Goal: Complete application form

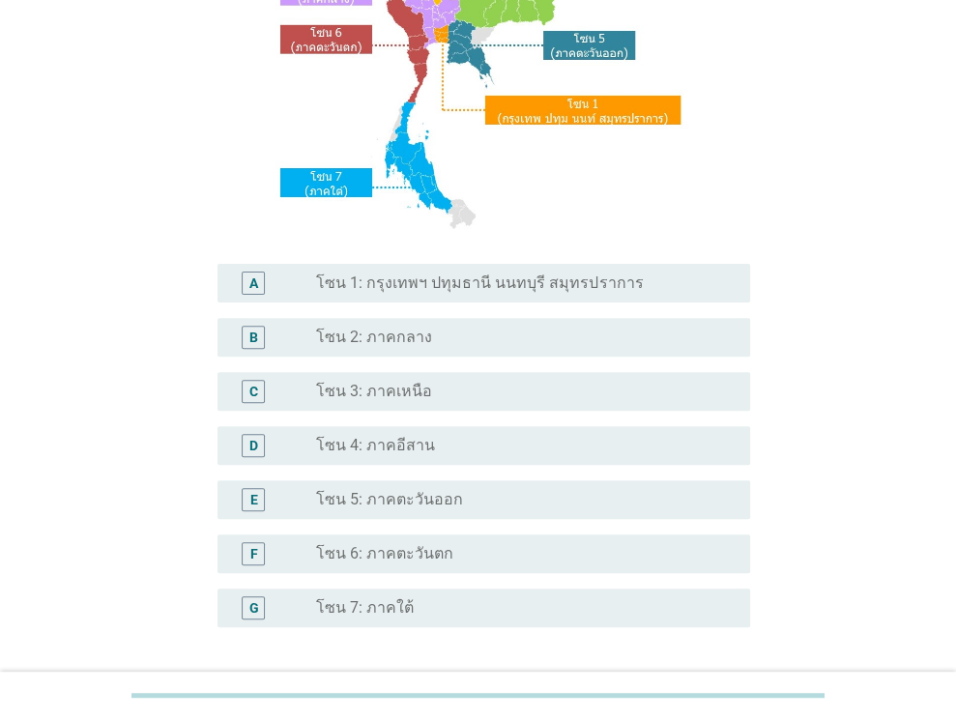
scroll to position [290, 0]
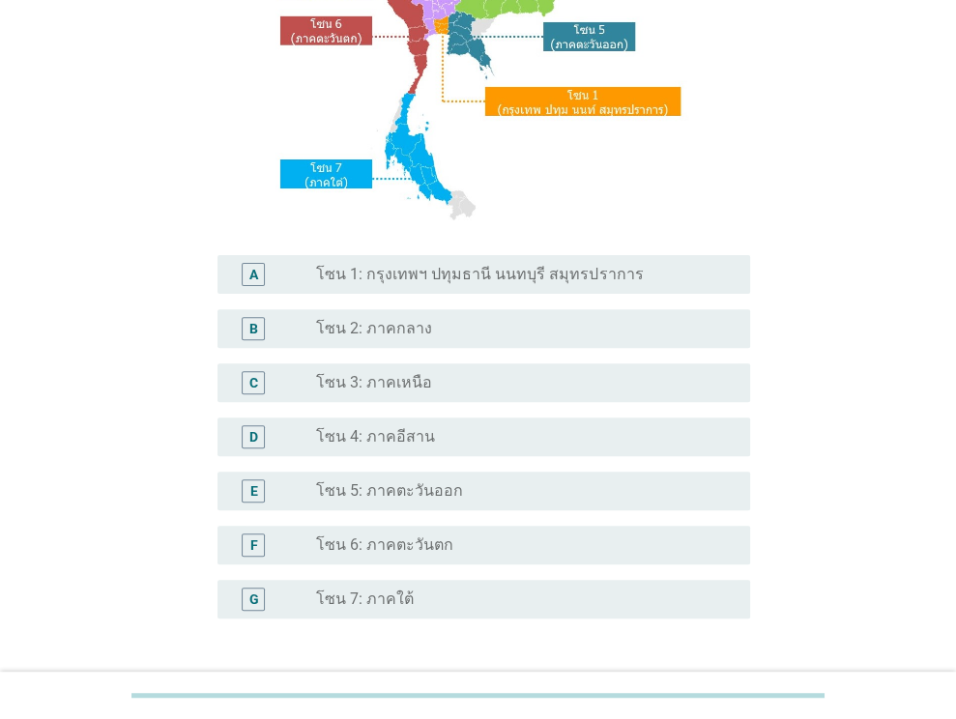
click at [584, 274] on label "โซน 1: กรุงเทพฯ ปทุมธานี นนทบุรี สมุทรปราการ" at bounding box center [479, 274] width 327 height 19
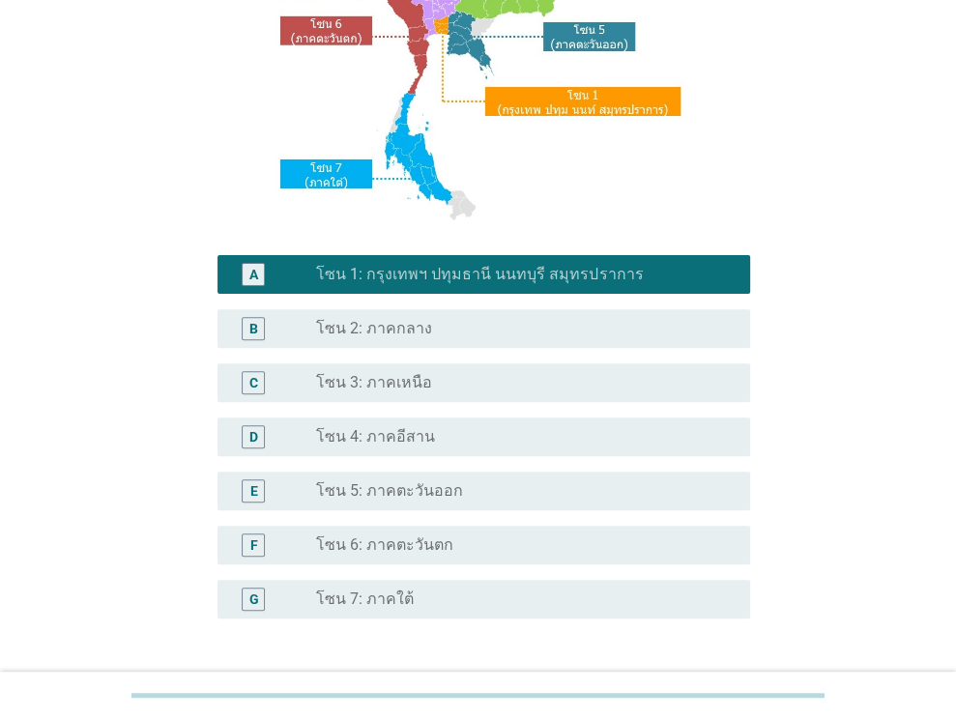
click at [617, 334] on div "radio_button_unchecked โซน 2: ภาคกลาง" at bounding box center [517, 328] width 403 height 19
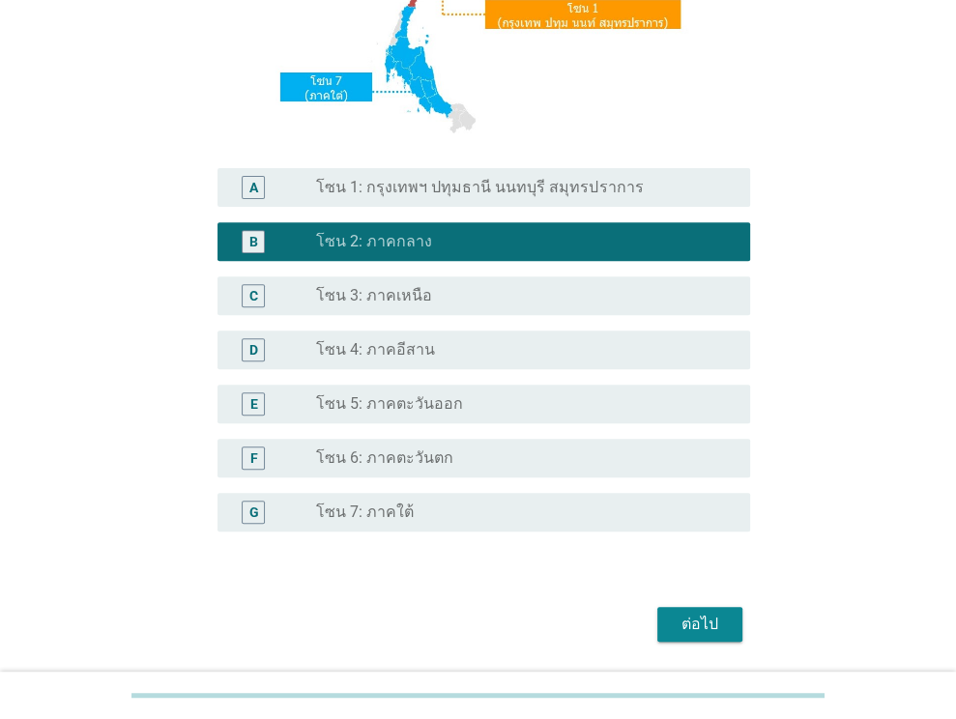
scroll to position [438, 0]
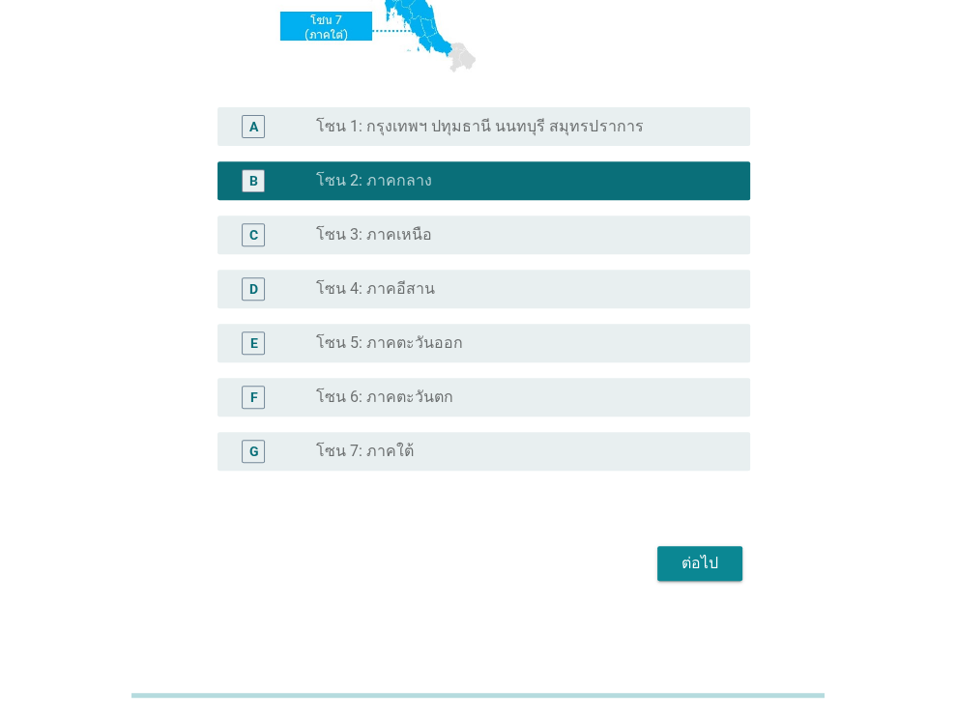
click at [692, 556] on div "ต่อไป" at bounding box center [699, 563] width 54 height 23
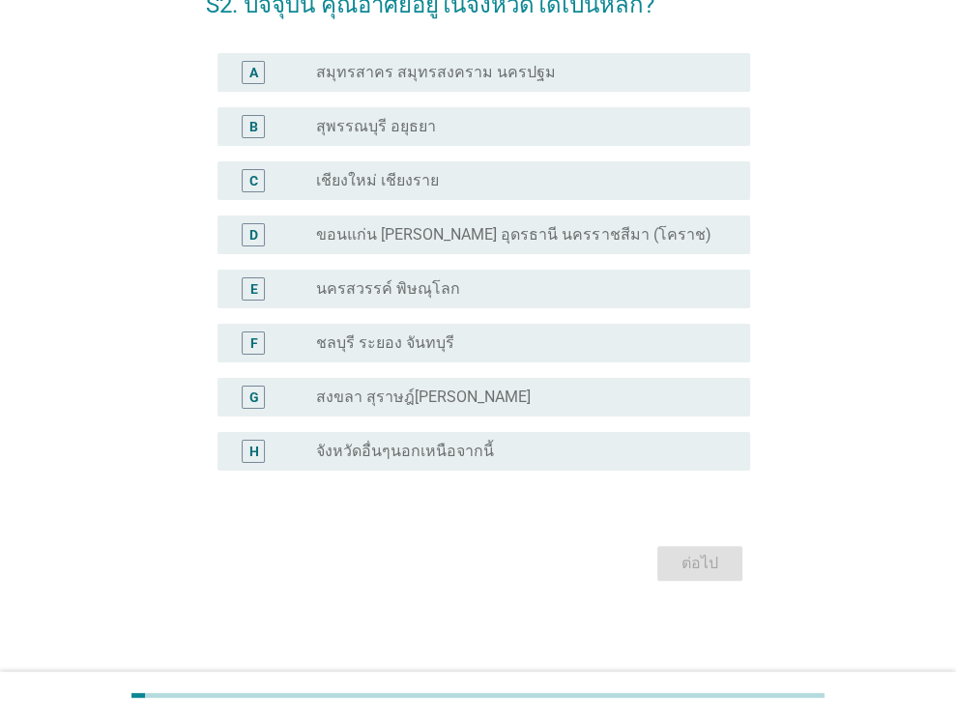
scroll to position [0, 0]
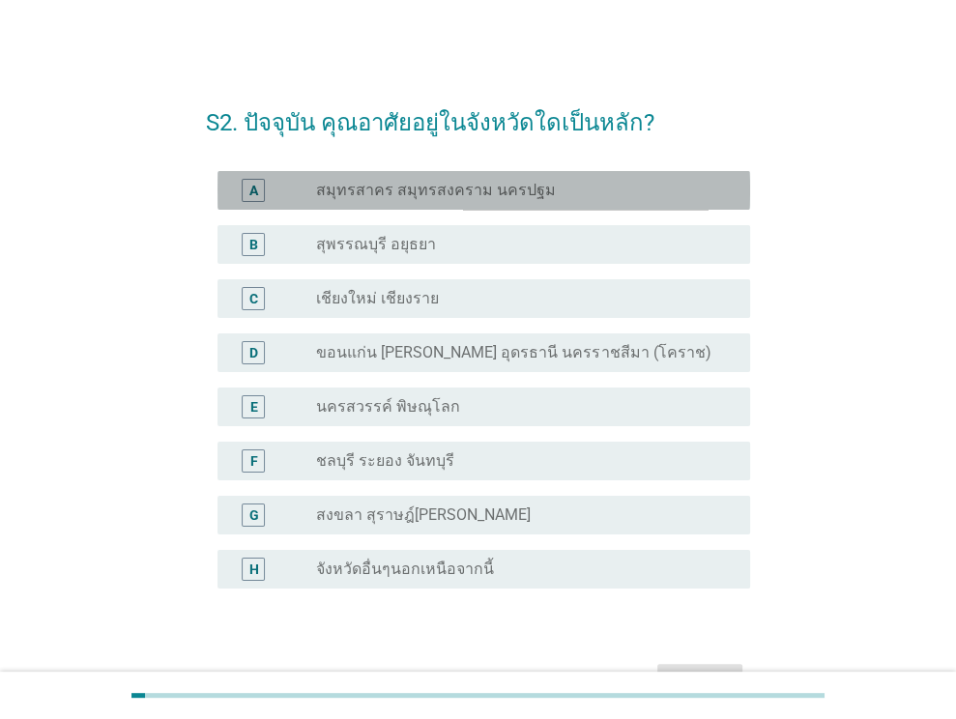
click at [578, 187] on div "radio_button_unchecked สมุทรสาคร สมุทรสงคราม นครปฐม" at bounding box center [517, 190] width 403 height 19
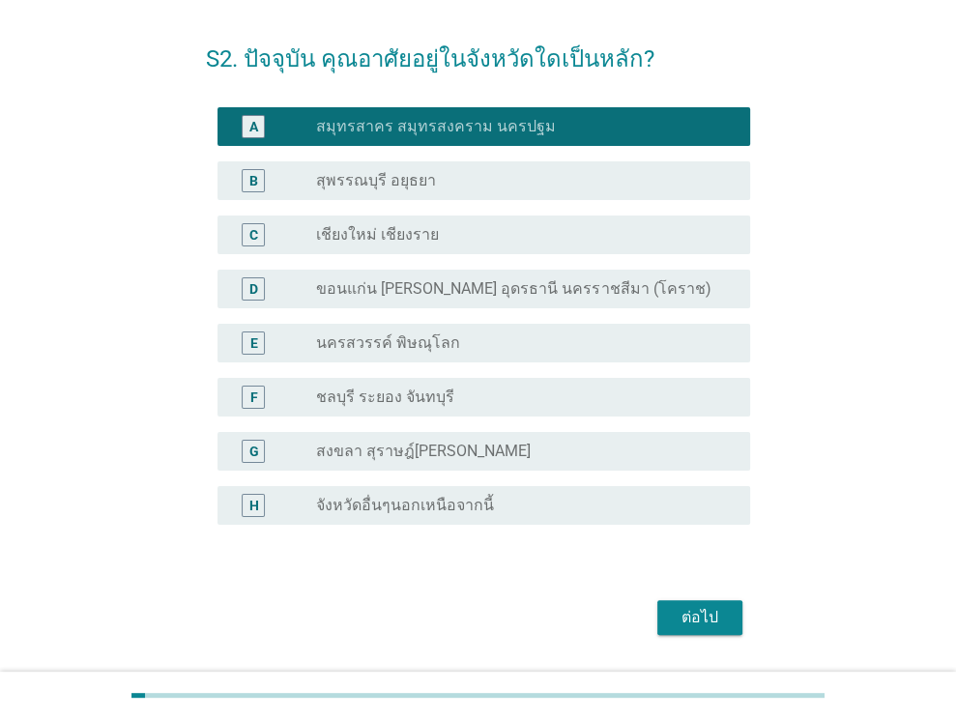
scroll to position [118, 0]
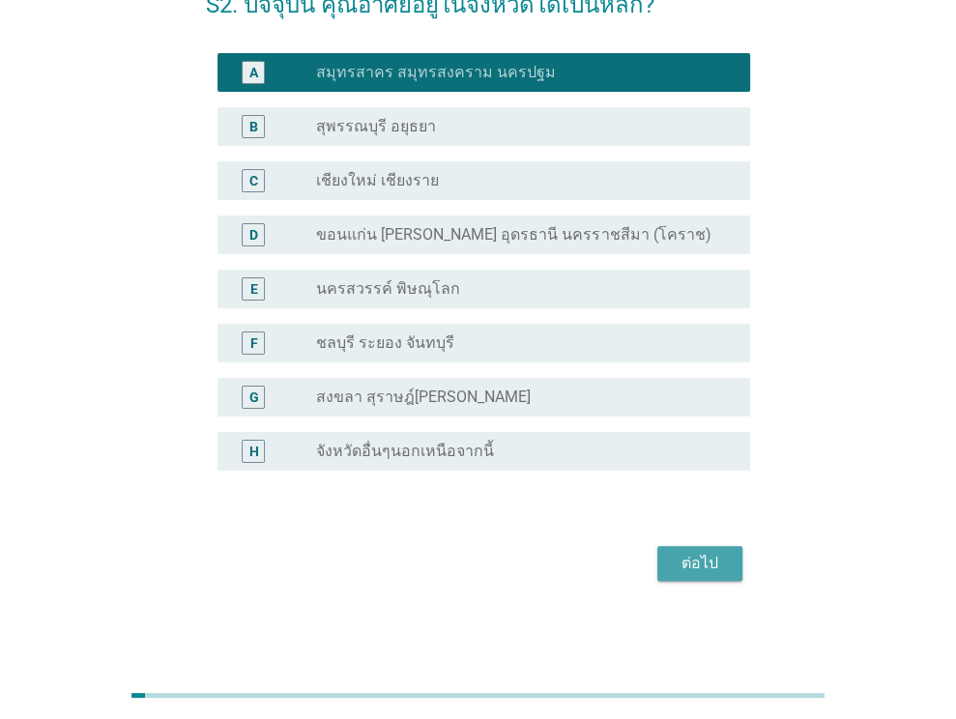
drag, startPoint x: 706, startPoint y: 567, endPoint x: 20, endPoint y: 437, distance: 698.3
click at [670, 558] on button "ต่อไป" at bounding box center [699, 563] width 85 height 35
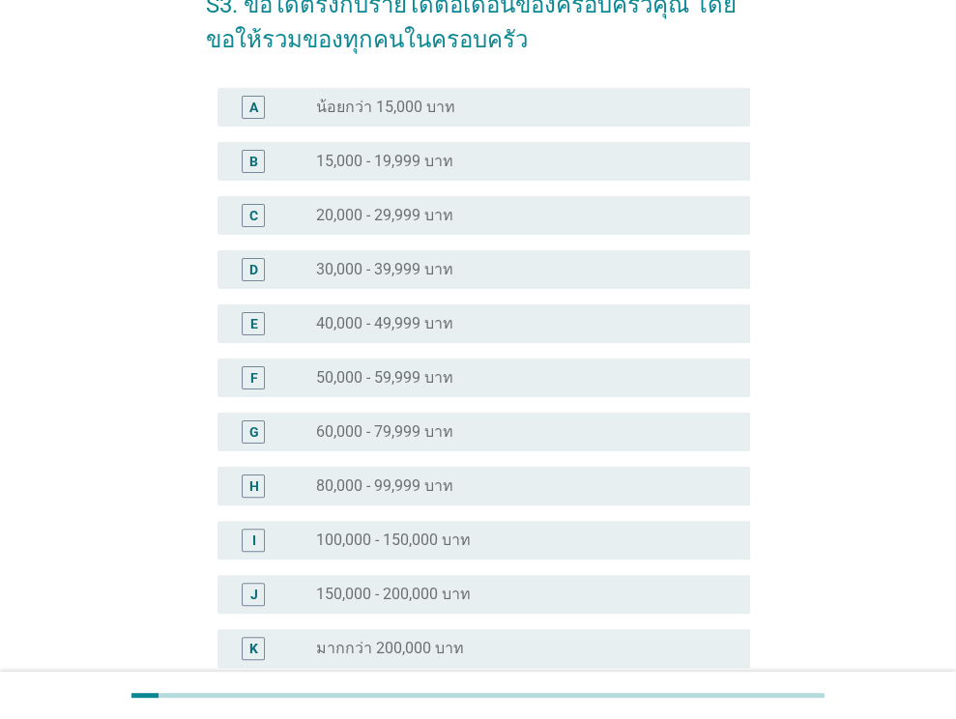
scroll to position [0, 0]
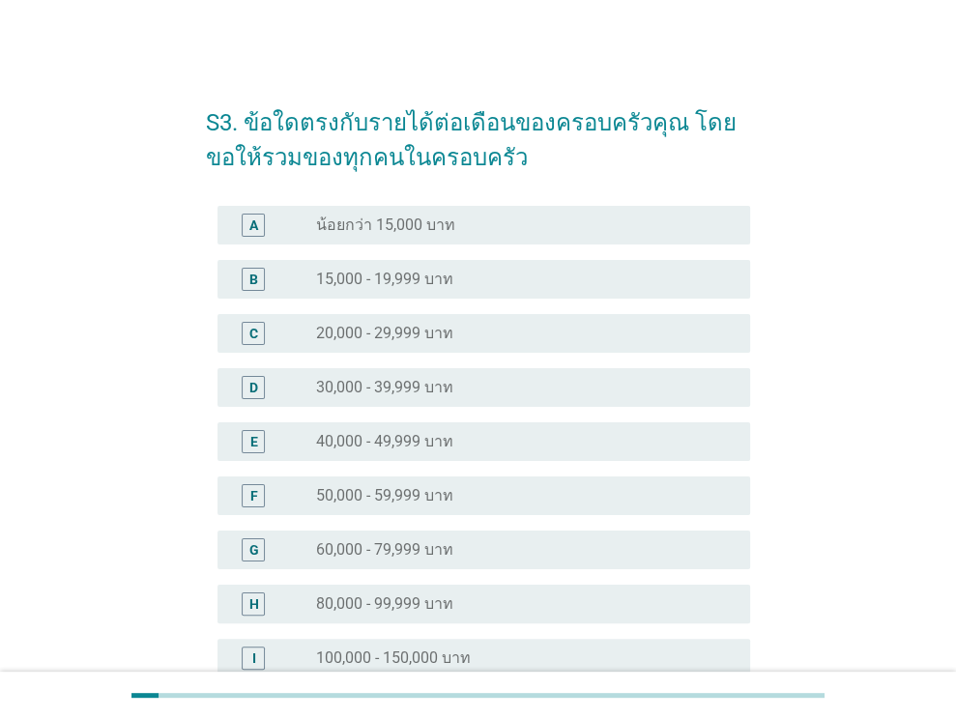
click at [639, 424] on div "E radio_button_unchecked 40,000 - 49,999 บาท" at bounding box center [483, 441] width 532 height 39
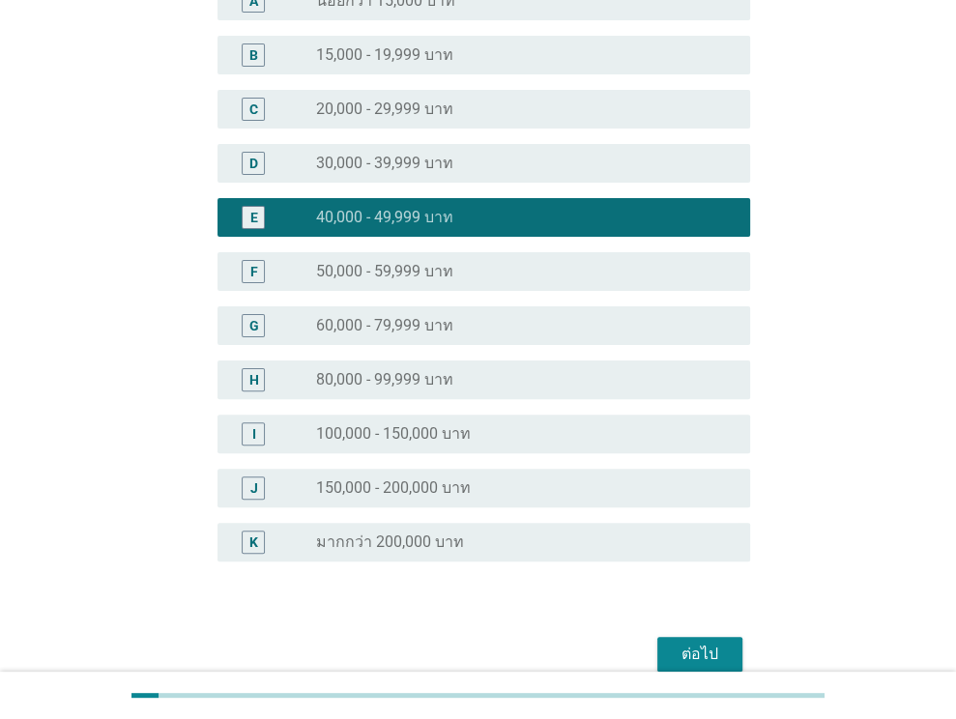
scroll to position [315, 0]
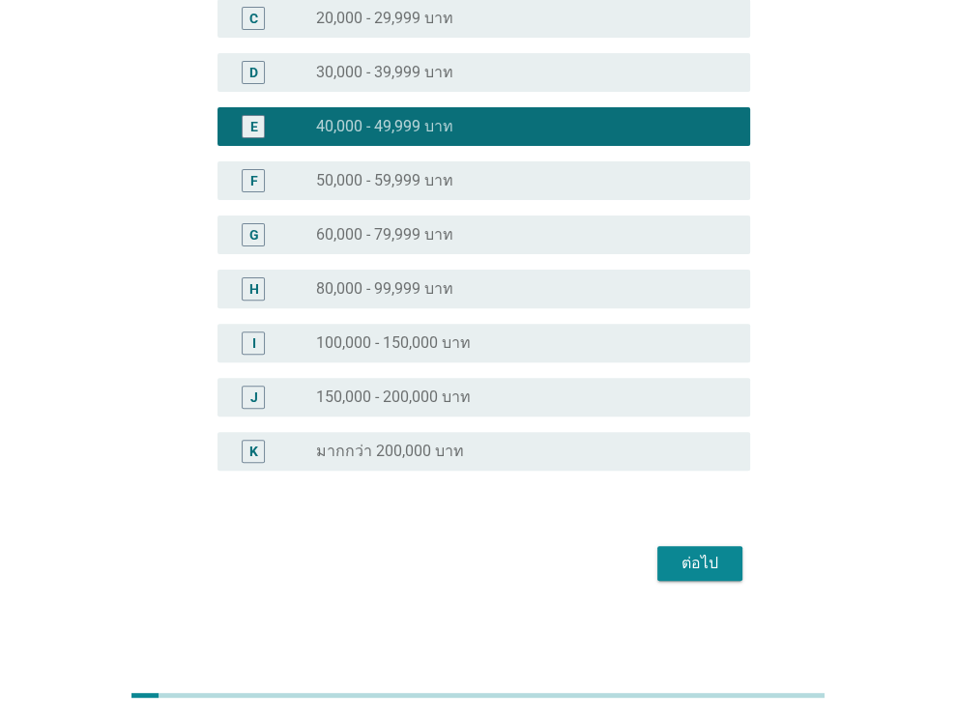
click at [696, 562] on div "ต่อไป" at bounding box center [699, 563] width 54 height 23
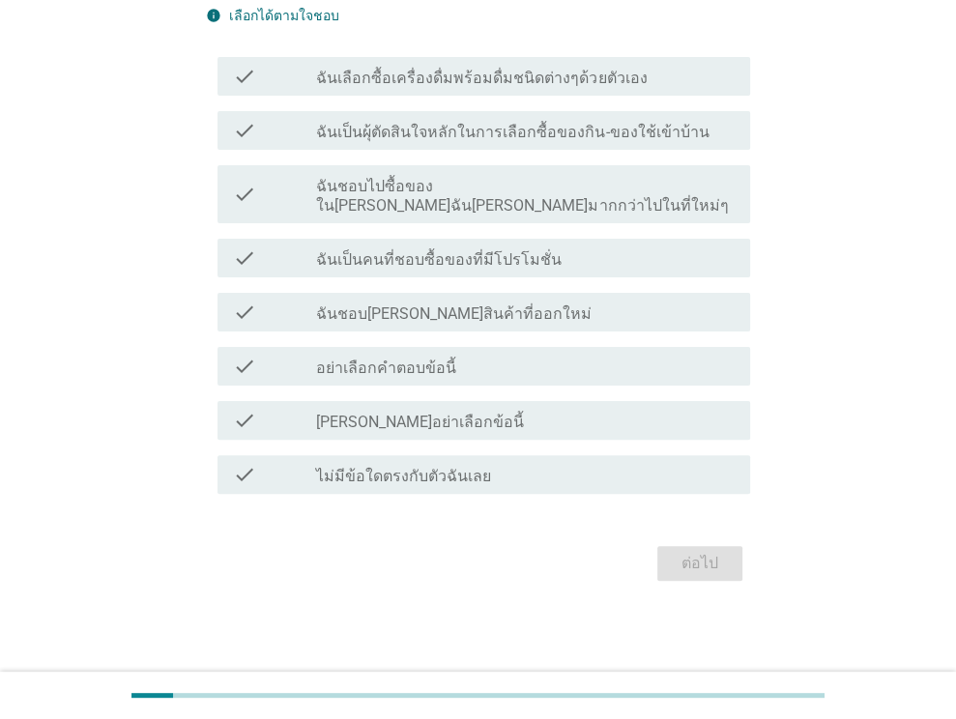
scroll to position [0, 0]
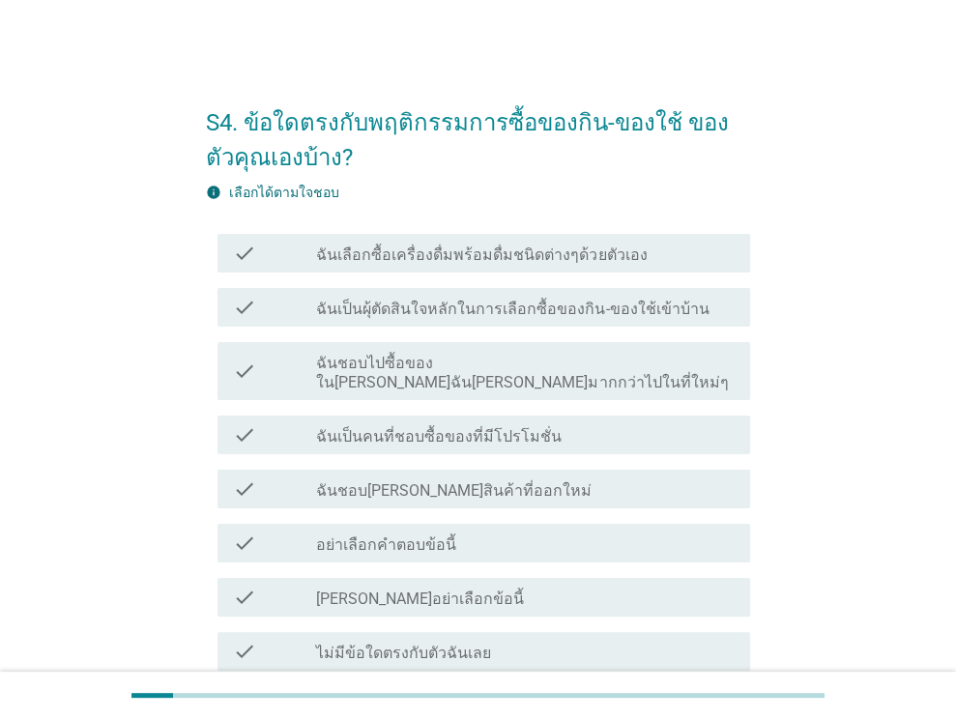
click at [655, 246] on div "check_box_outline_blank ฉันเลือกซื้อเครื่องดื่มพร้อมดื่มชนิดต่างๆด้วยตัวเอง" at bounding box center [525, 253] width 418 height 23
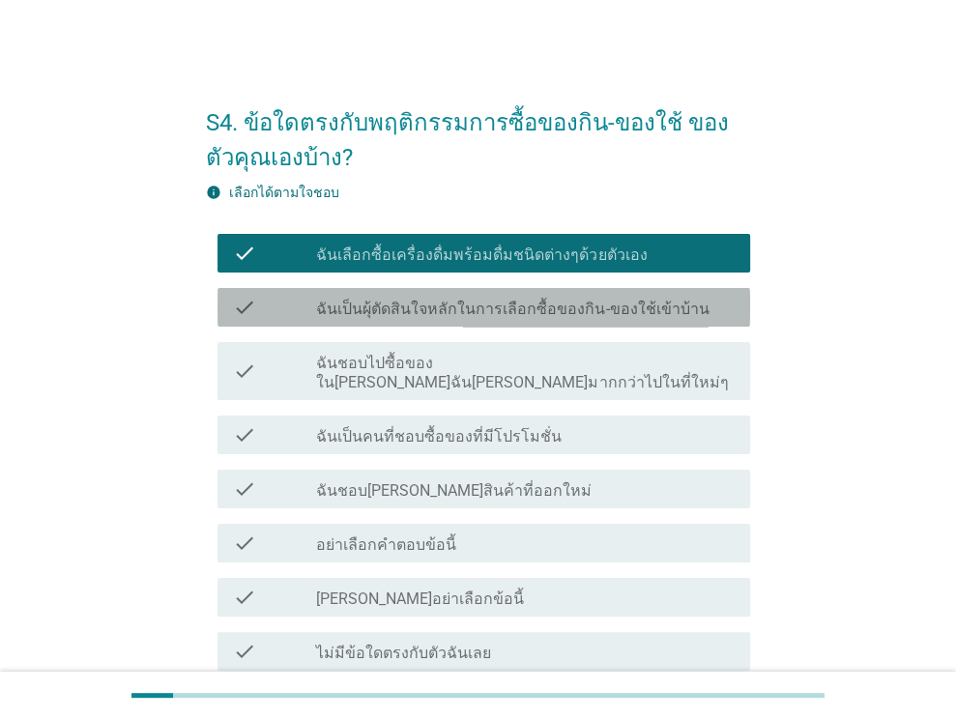
click at [667, 309] on label "ฉันเป็นผุ้ตัดสินใจหลักในการเลือกซื้อของกิน-ของใช้เข้าบ้าน" at bounding box center [512, 309] width 392 height 19
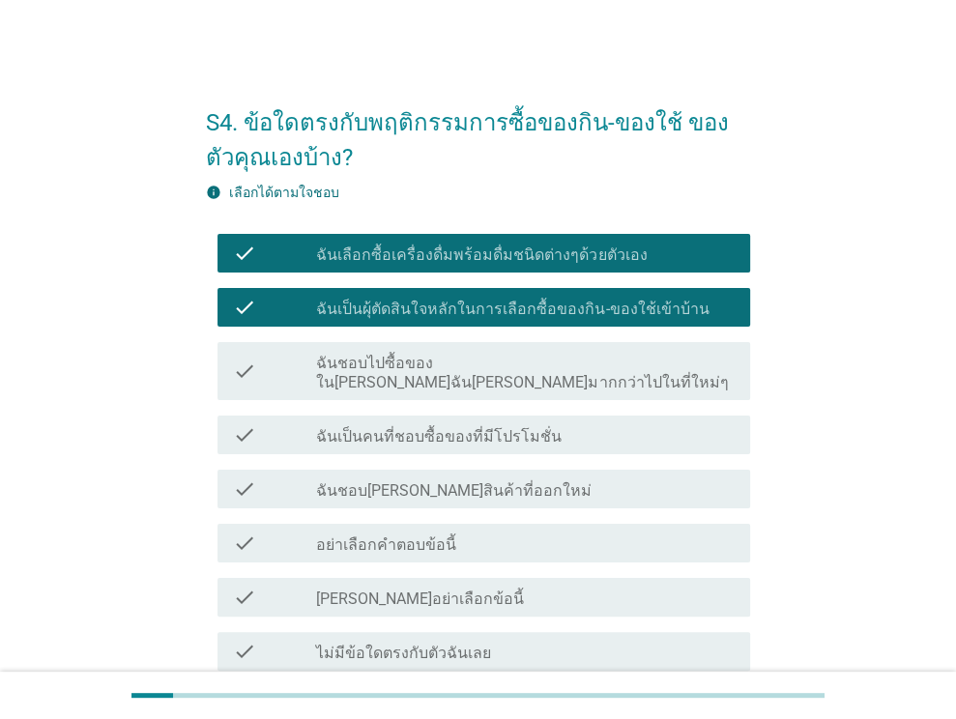
click at [646, 423] on div "check_box_outline_blank ฉันเป็นคนที่ชอบซื้อของที่มีโปรโมชั่น" at bounding box center [525, 434] width 418 height 23
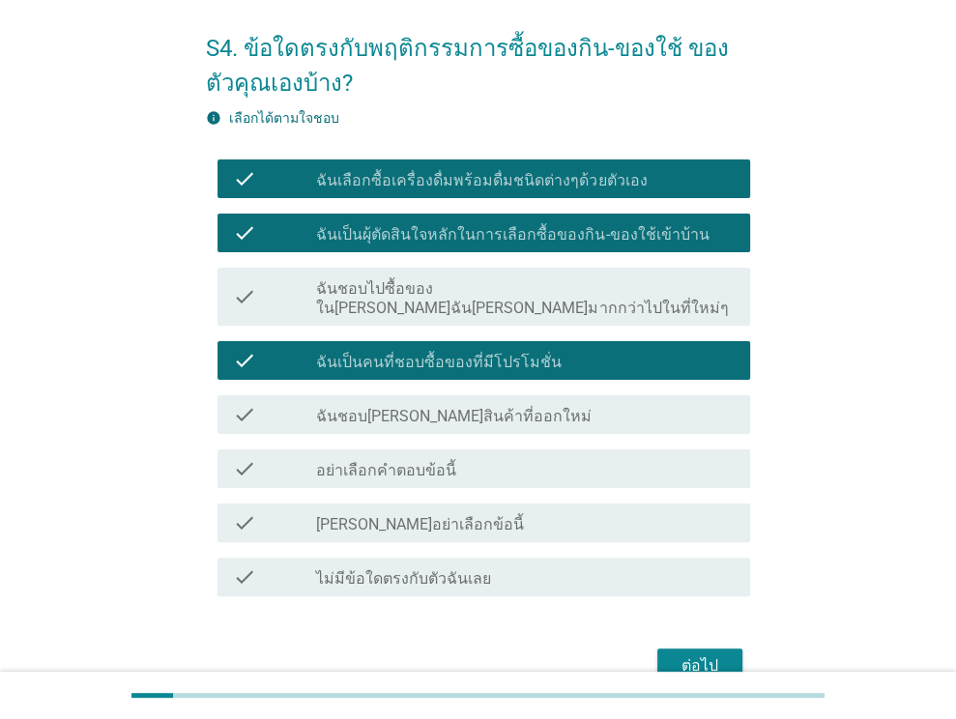
scroll to position [157, 0]
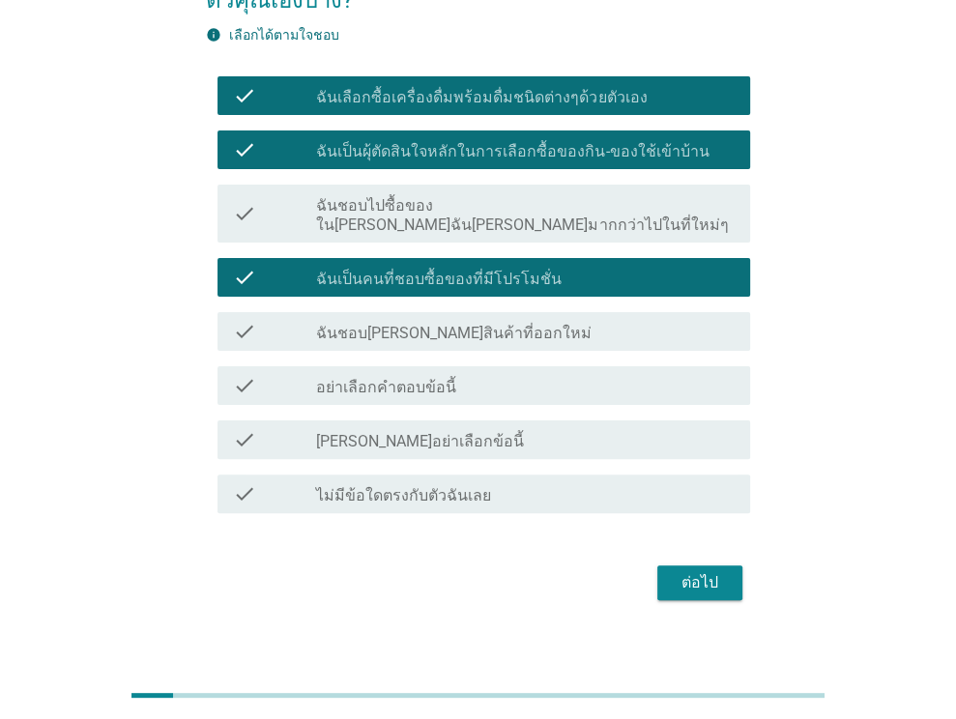
click at [607, 320] on div "check_box_outline_blank ฉันชอบ[PERSON_NAME]สินค้าที่ออกใหม่" at bounding box center [525, 331] width 418 height 23
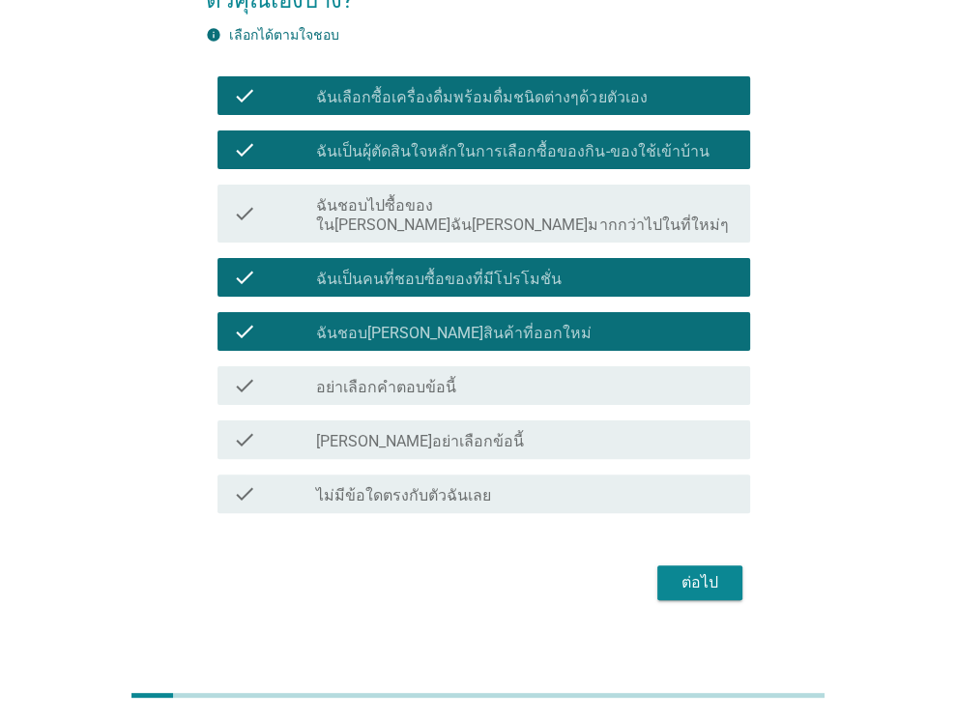
click at [706, 571] on div "ต่อไป" at bounding box center [699, 582] width 54 height 23
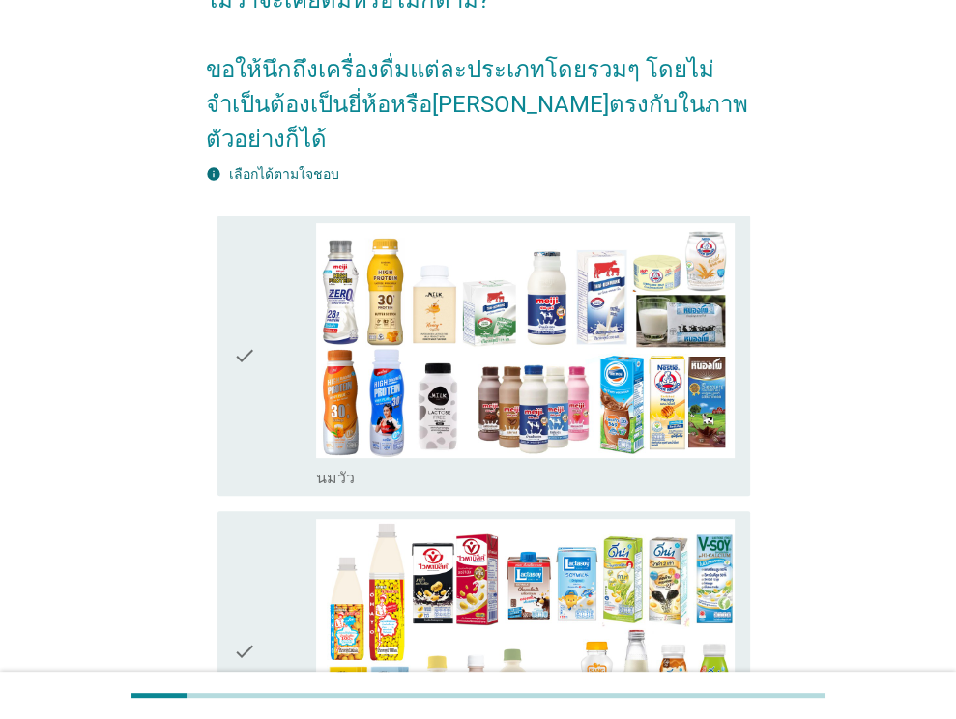
scroll to position [0, 0]
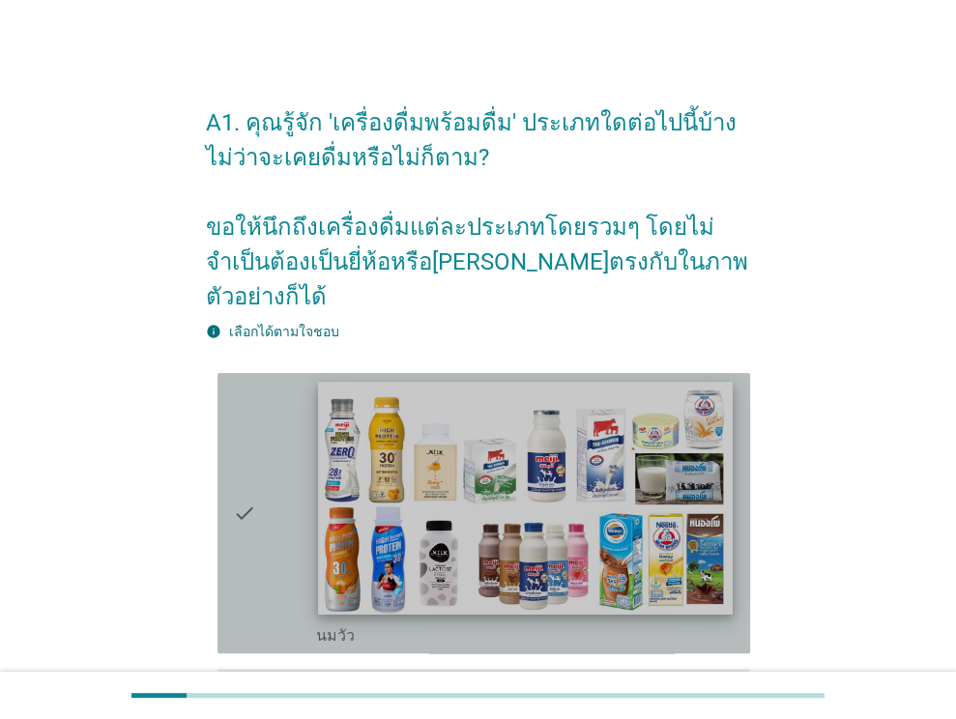
click at [662, 471] on img at bounding box center [526, 498] width 414 height 233
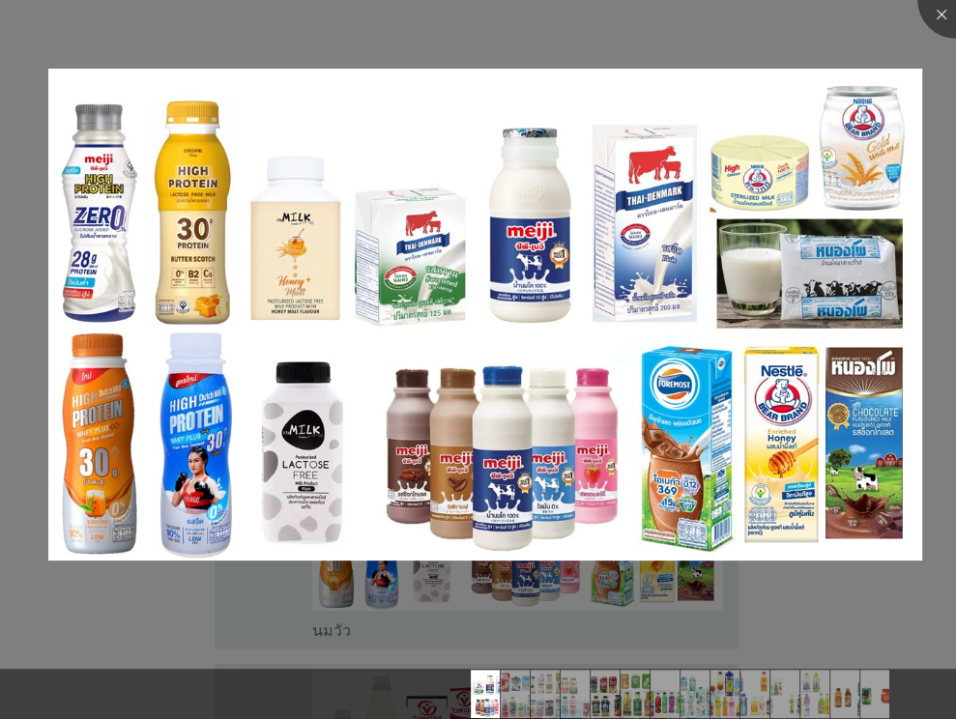
click at [723, 618] on div at bounding box center [478, 359] width 956 height 719
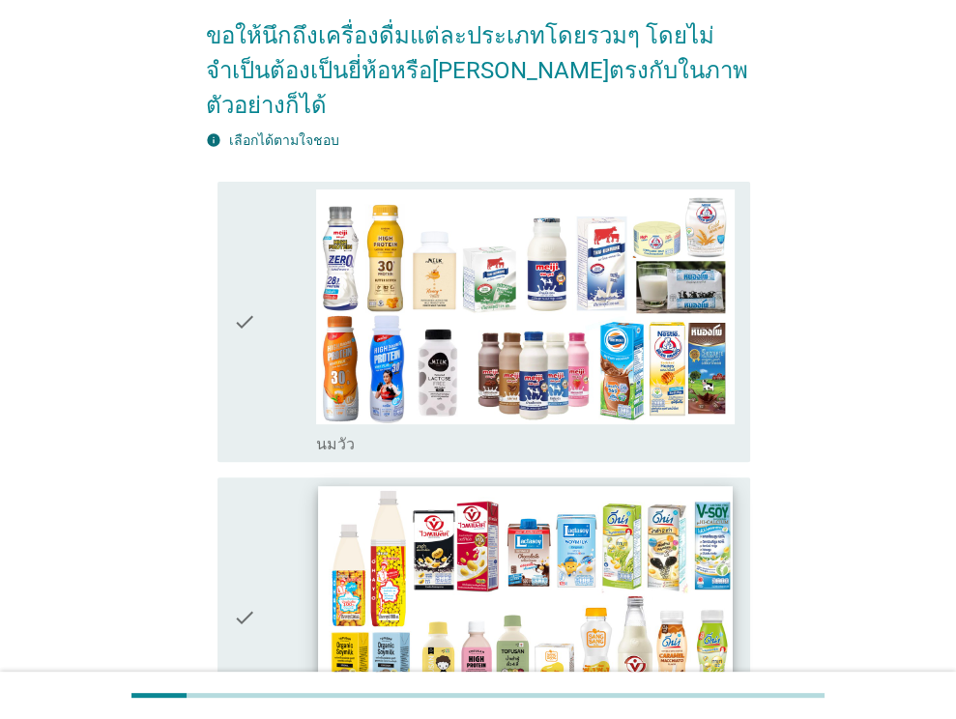
scroll to position [290, 0]
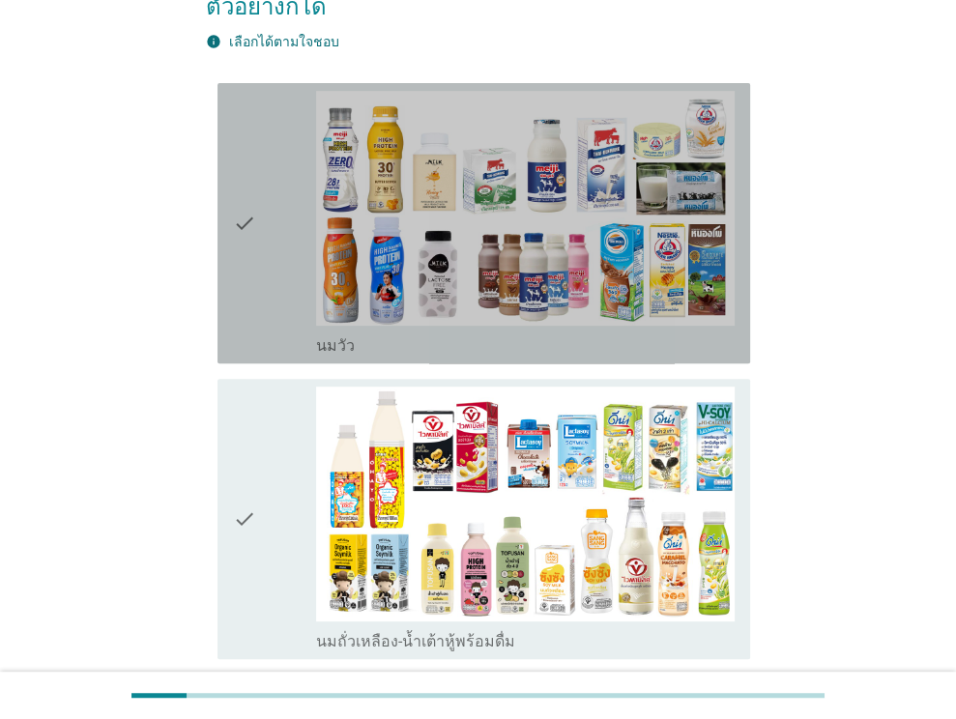
click at [444, 332] on div "check_box_outline_blank [PERSON_NAME]" at bounding box center [525, 343] width 418 height 23
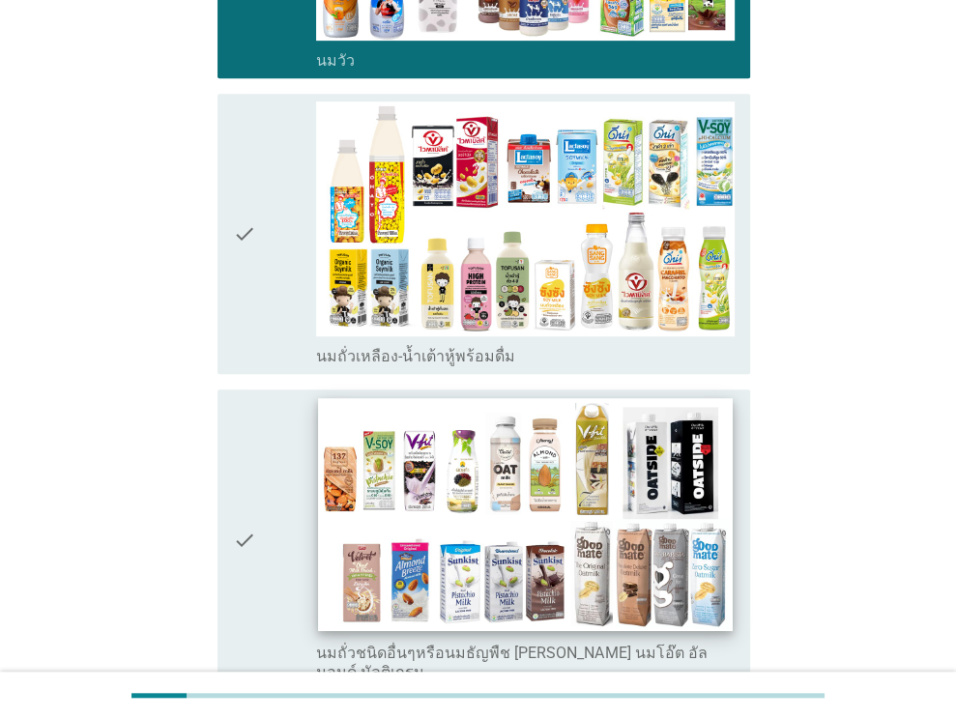
scroll to position [676, 0]
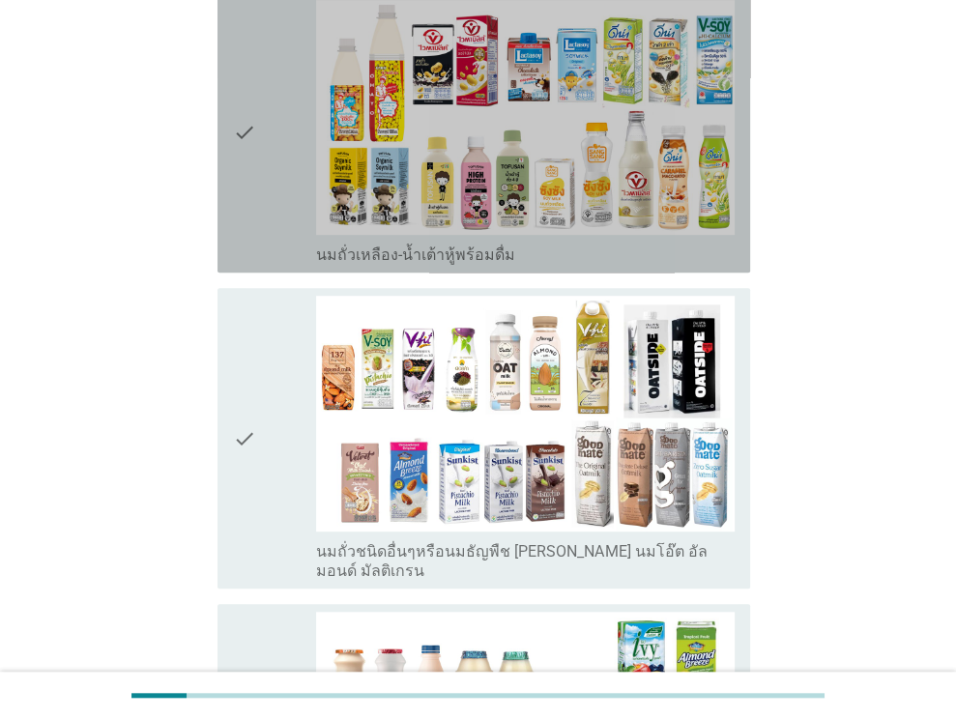
click at [555, 242] on div "check_box_outline_blank นมถั่วเหลือง-น้ำเต้าหู้พร้อมดื่ม" at bounding box center [525, 253] width 418 height 23
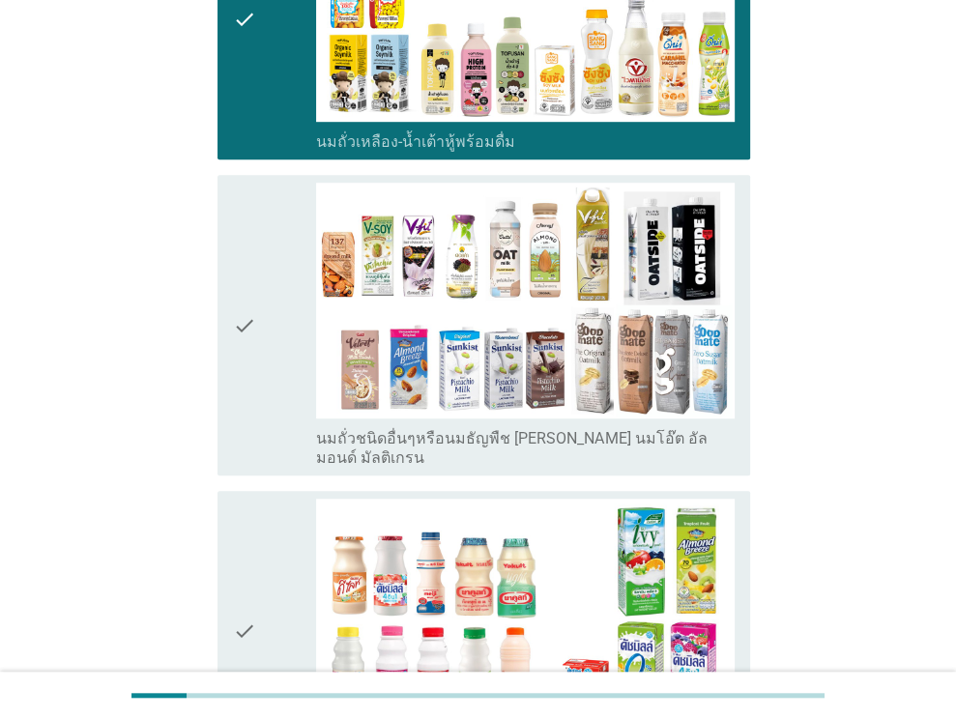
scroll to position [1063, 0]
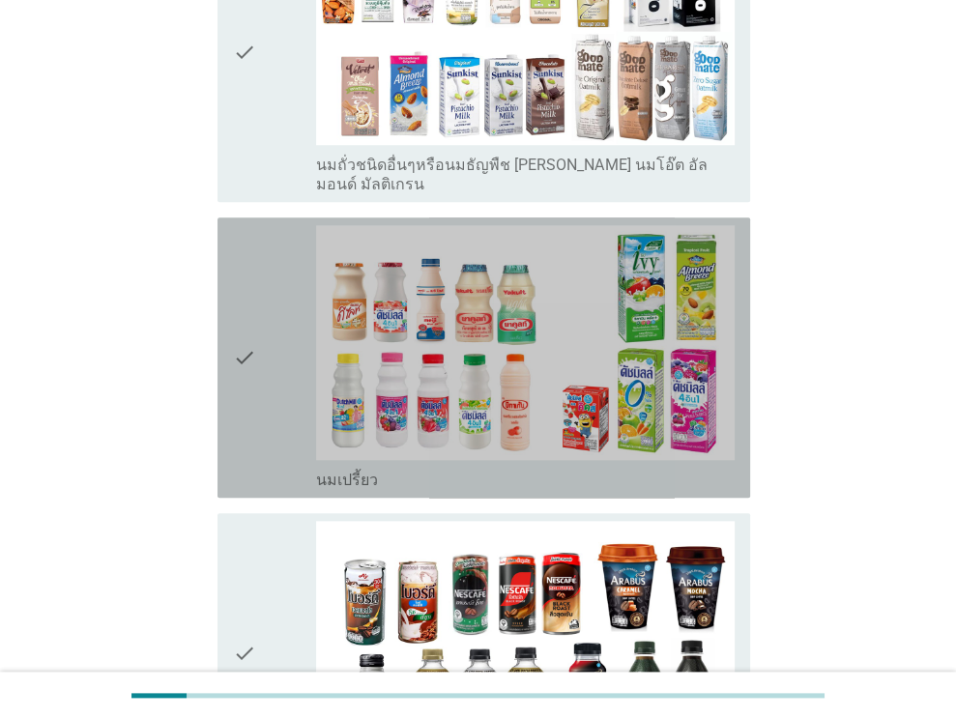
click at [529, 467] on div "check_box_outline_blank นมเปรี้ยว" at bounding box center [525, 478] width 418 height 23
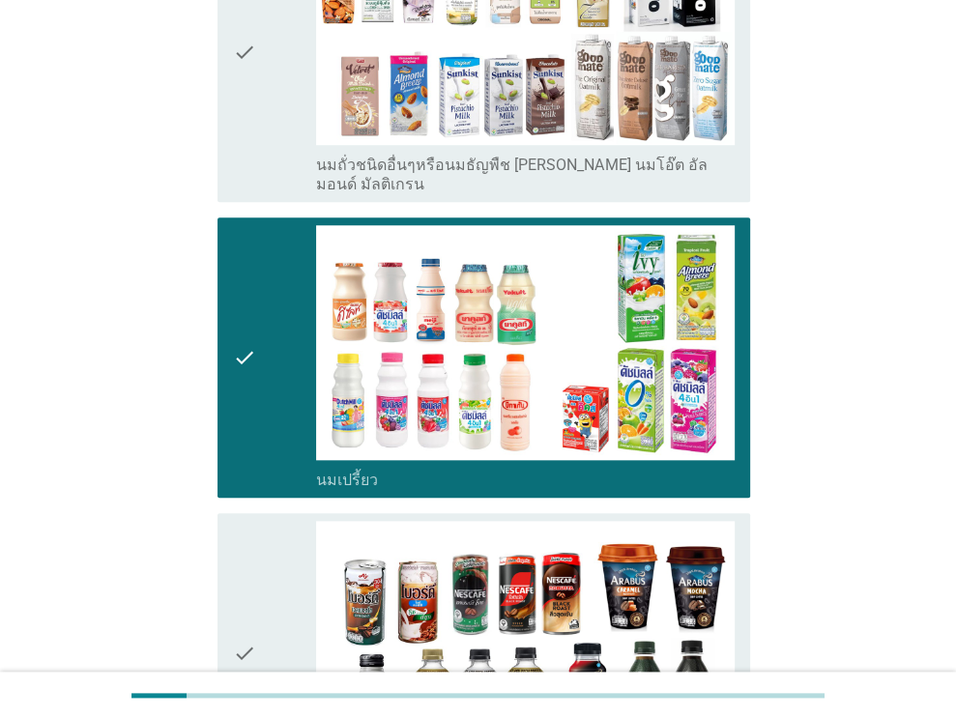
scroll to position [1643, 0]
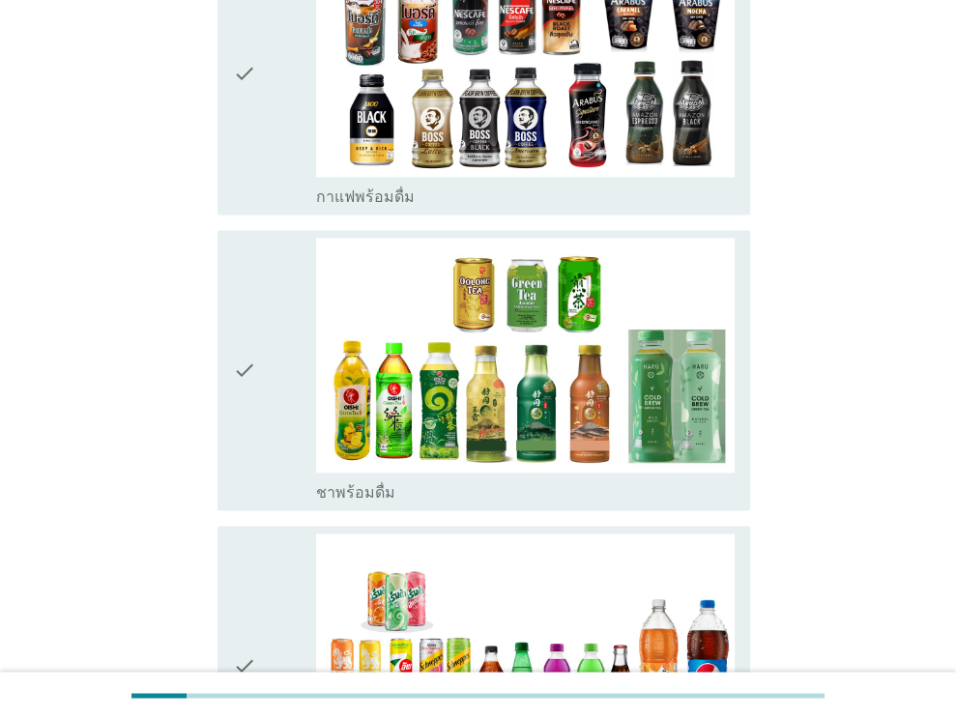
click at [632, 479] on div "check_box_outline_blank ชาพร้อมดื่ม" at bounding box center [525, 490] width 418 height 23
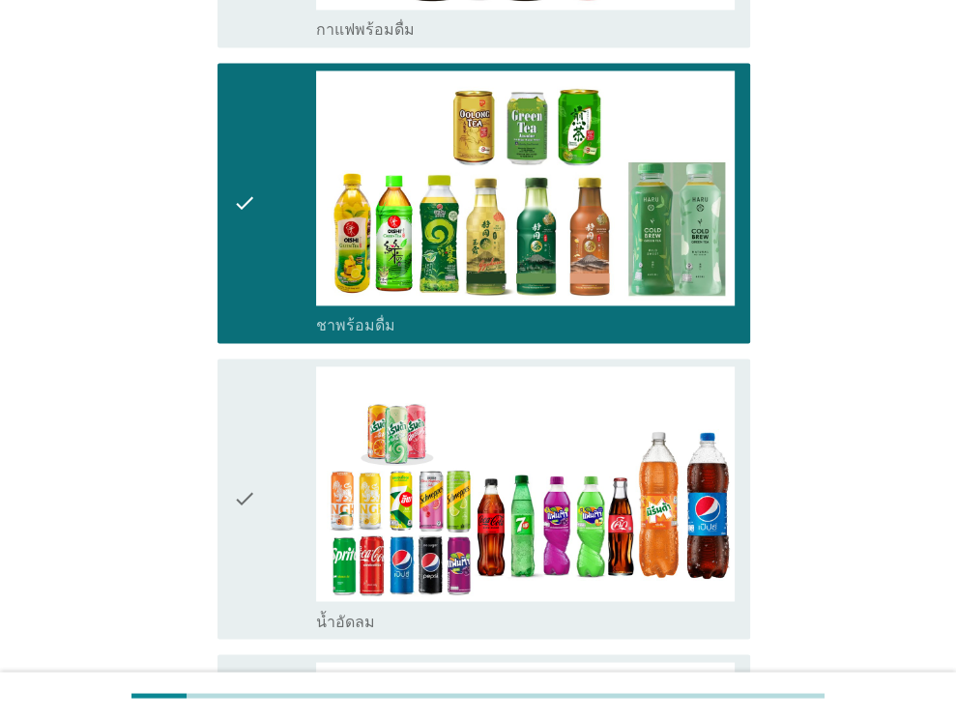
scroll to position [1932, 0]
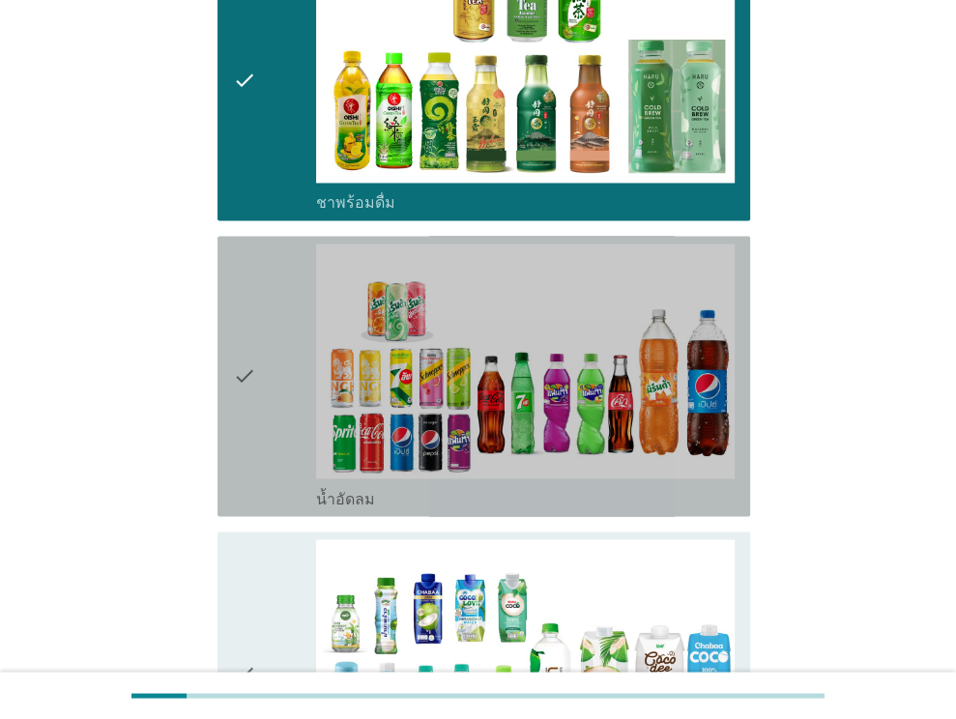
click at [606, 485] on div "check_box_outline_blank น้ำอัดลม" at bounding box center [525, 496] width 418 height 23
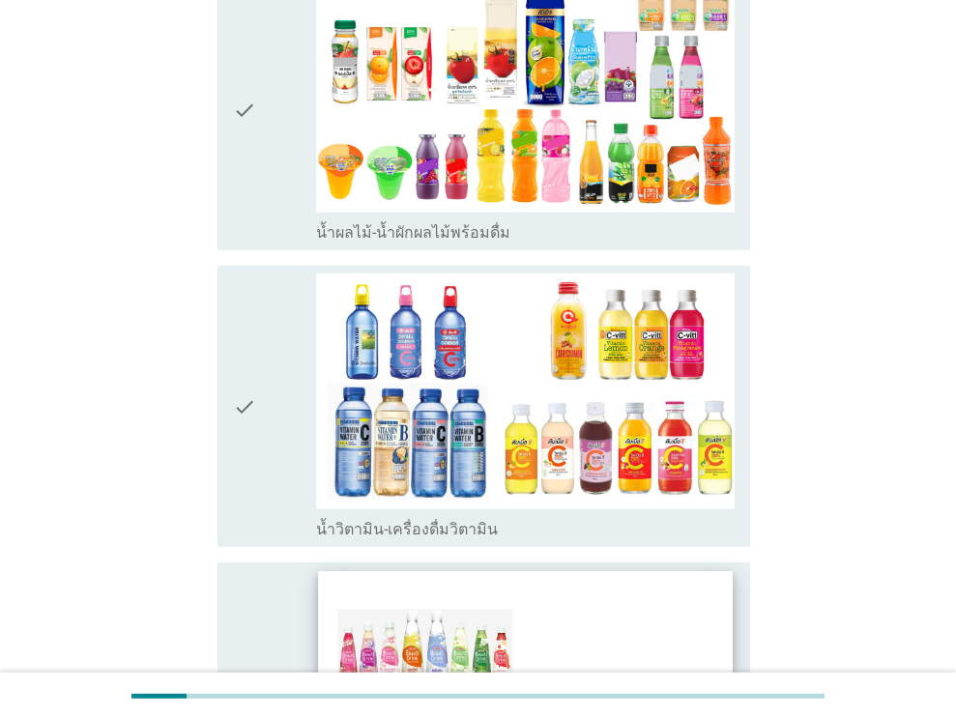
scroll to position [2899, 0]
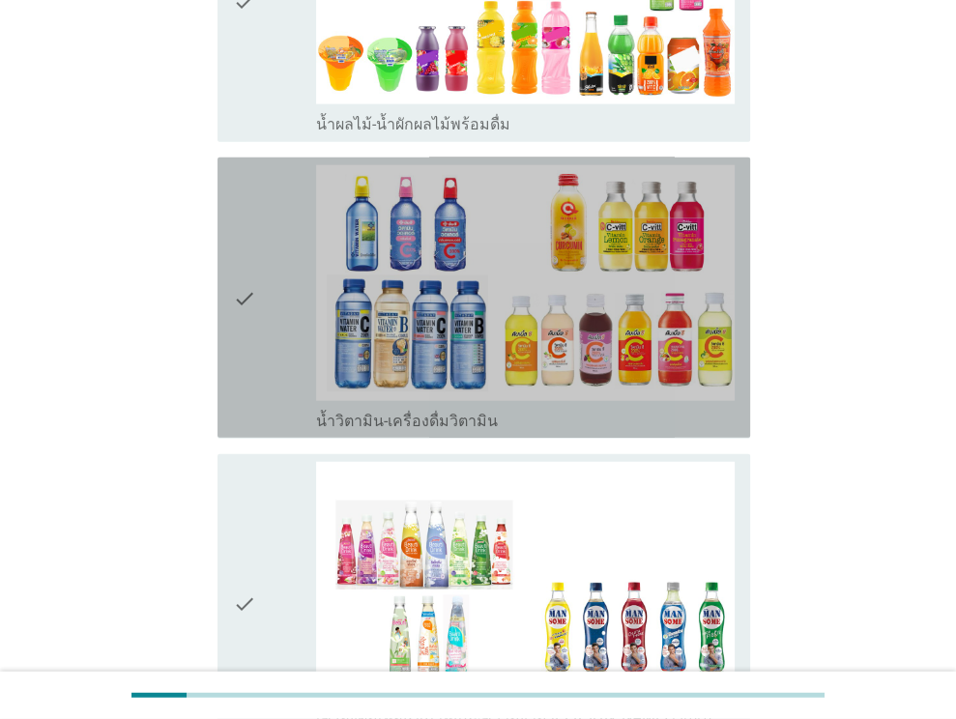
click at [624, 408] on div "check_box_outline_blank น้ำวิตามิน-เครื่องดื่มวิตามิน" at bounding box center [525, 419] width 418 height 23
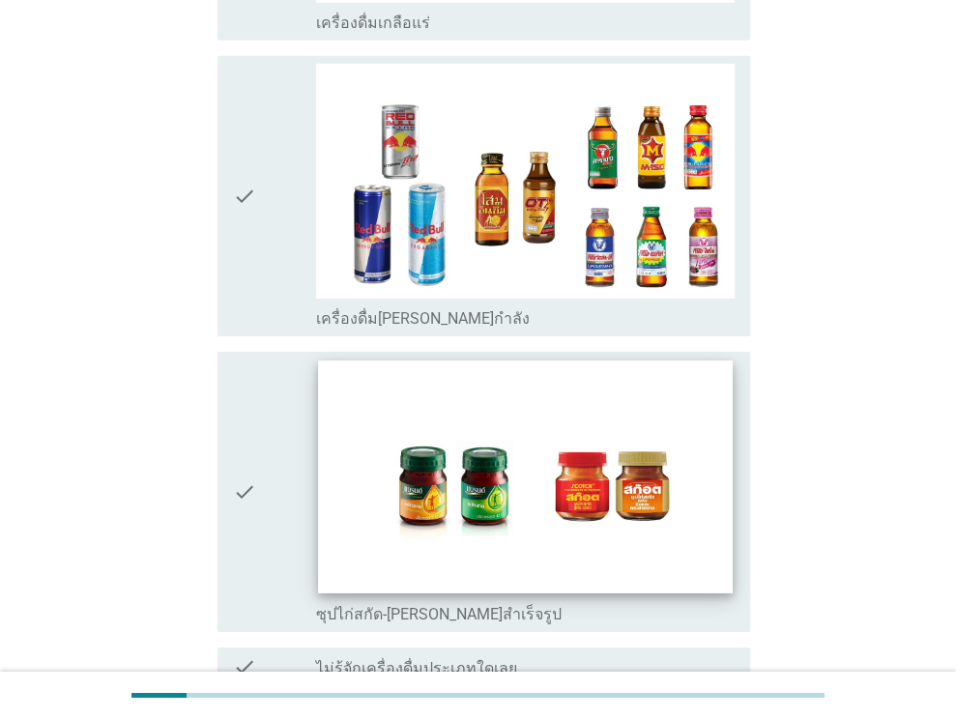
scroll to position [4019, 0]
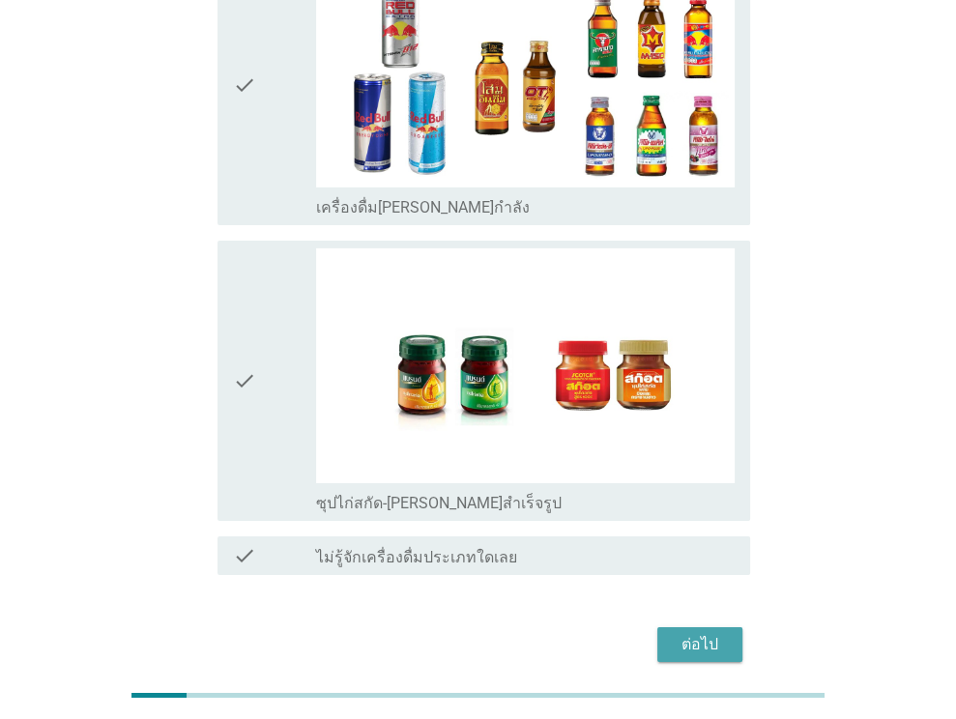
click at [714, 633] on div "ต่อไป" at bounding box center [699, 644] width 54 height 23
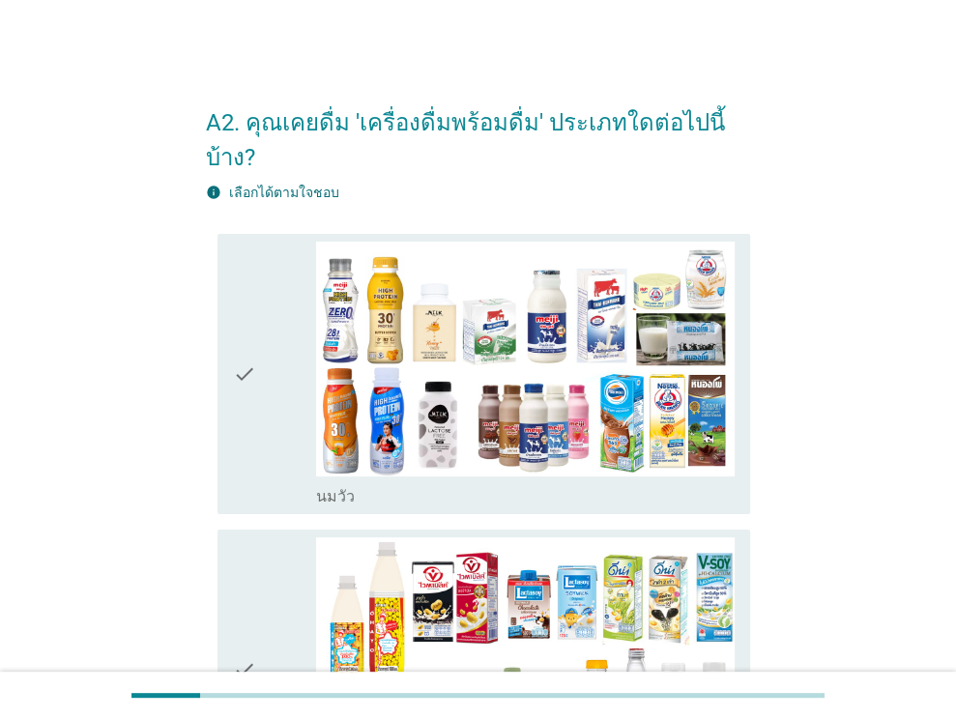
click at [592, 483] on div "check_box_outline_blank [PERSON_NAME]" at bounding box center [525, 494] width 418 height 23
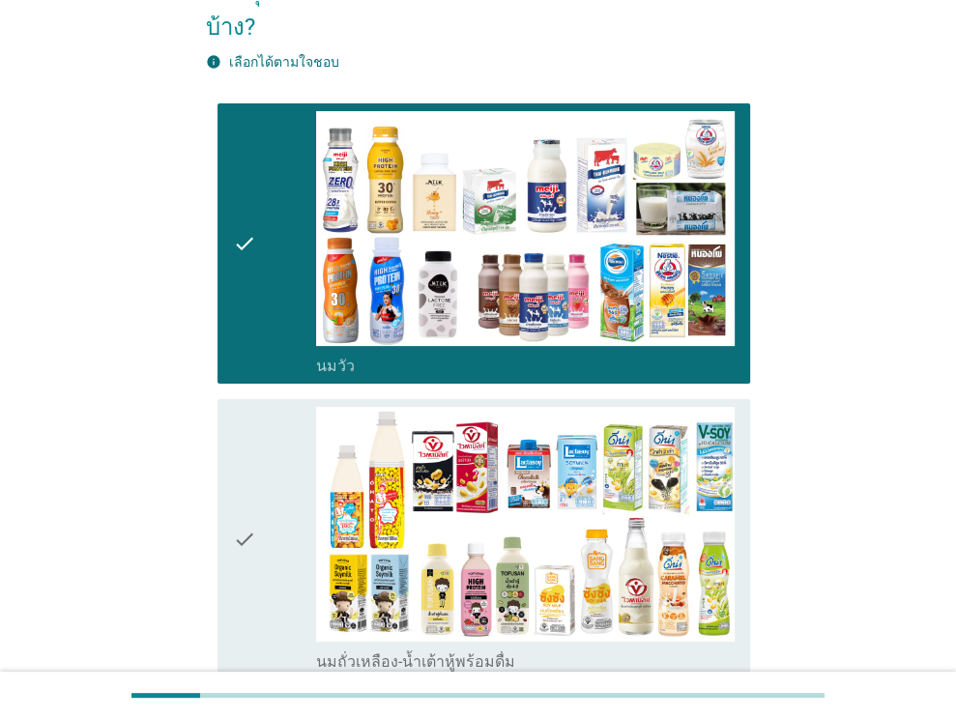
scroll to position [290, 0]
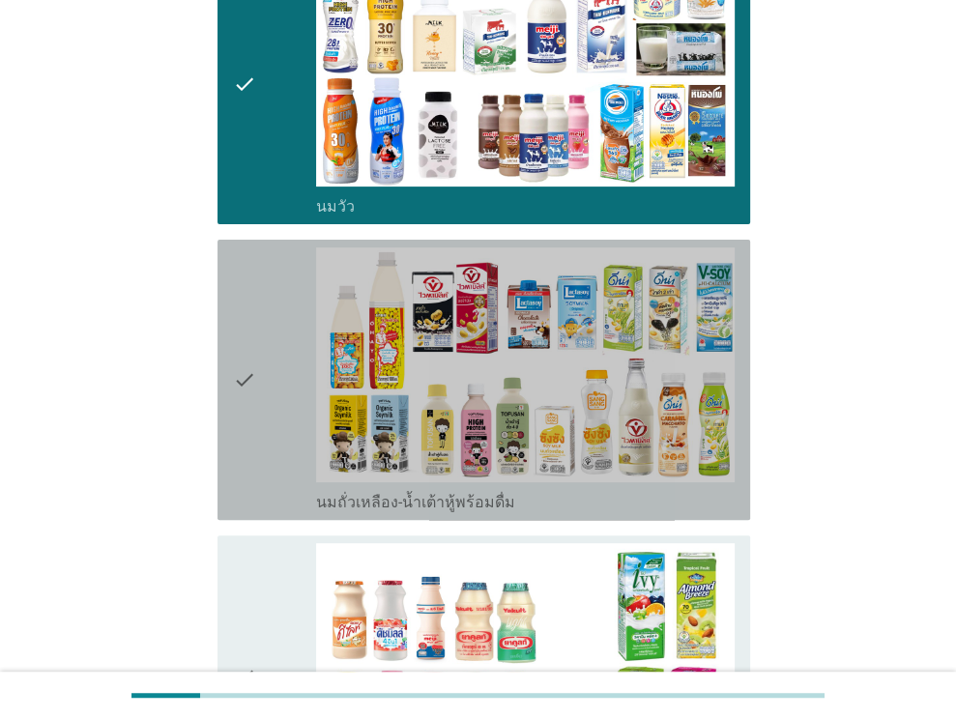
click at [604, 489] on div "check_box_outline_blank นมถั่วเหลือง-น้ำเต้าหู้พร้อมดื่ม" at bounding box center [525, 500] width 418 height 23
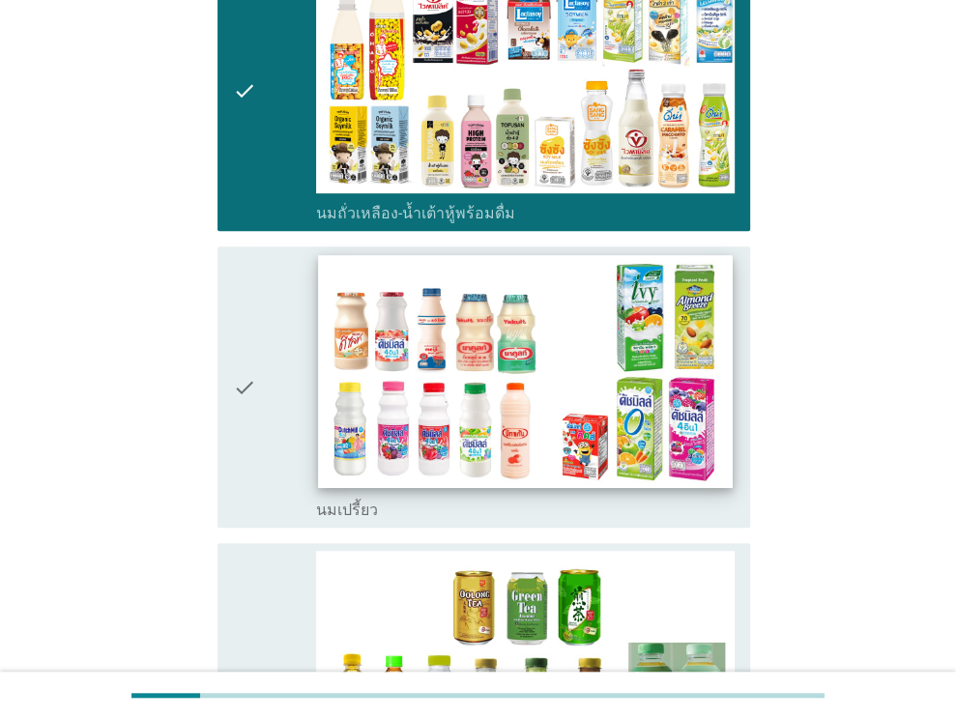
scroll to position [580, 0]
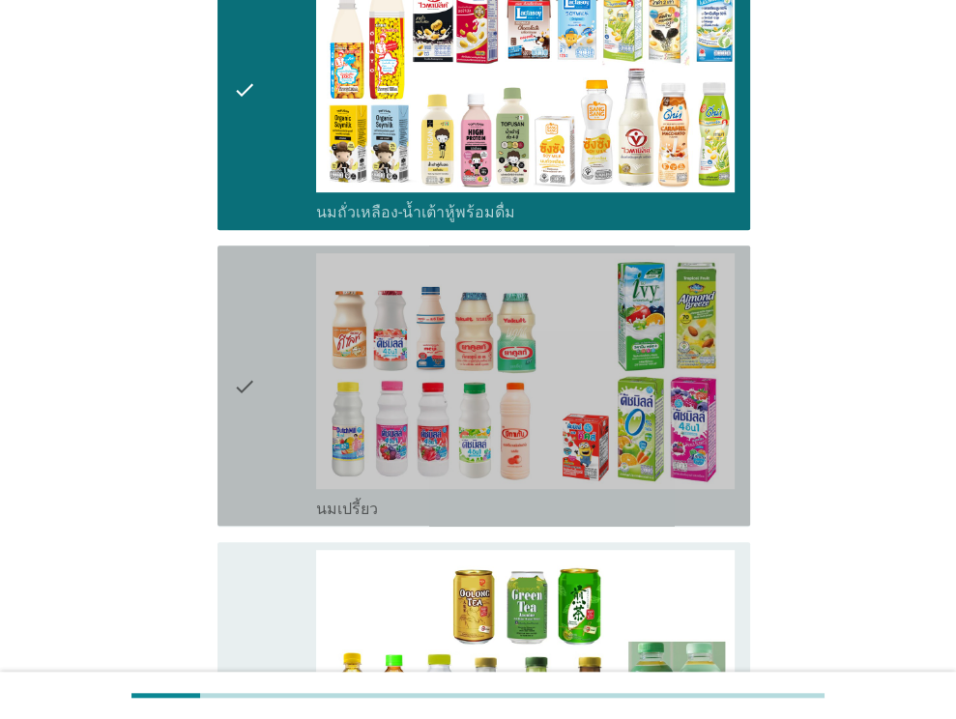
click at [608, 496] on div "check_box_outline_blank นมเปรี้ยว" at bounding box center [525, 507] width 418 height 23
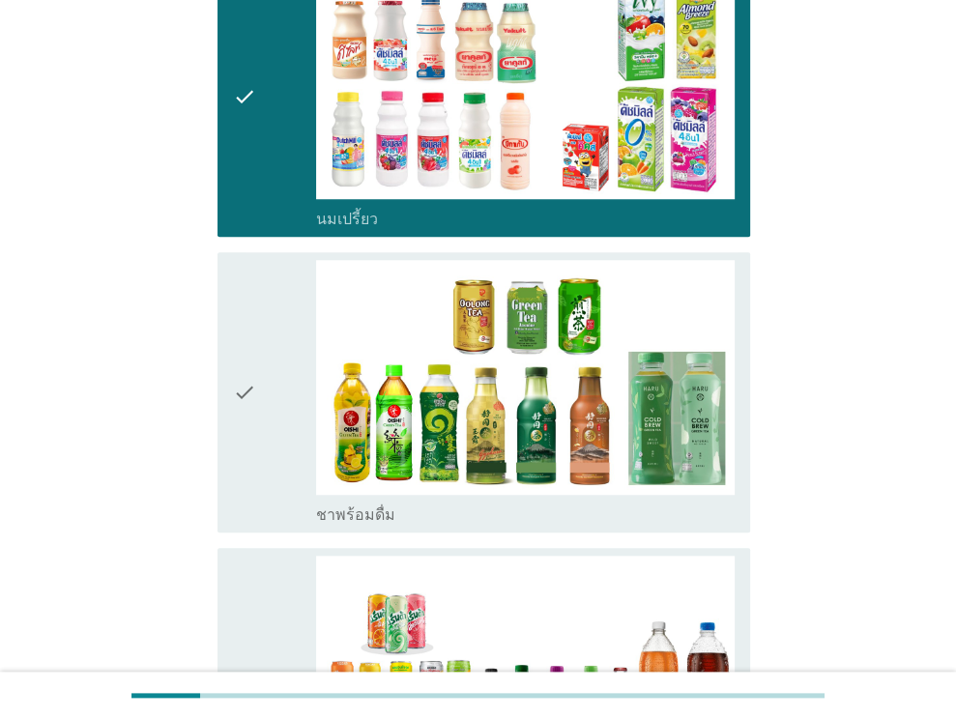
click at [611, 501] on div "check_box_outline_blank ชาพร้อมดื่ม" at bounding box center [525, 512] width 418 height 23
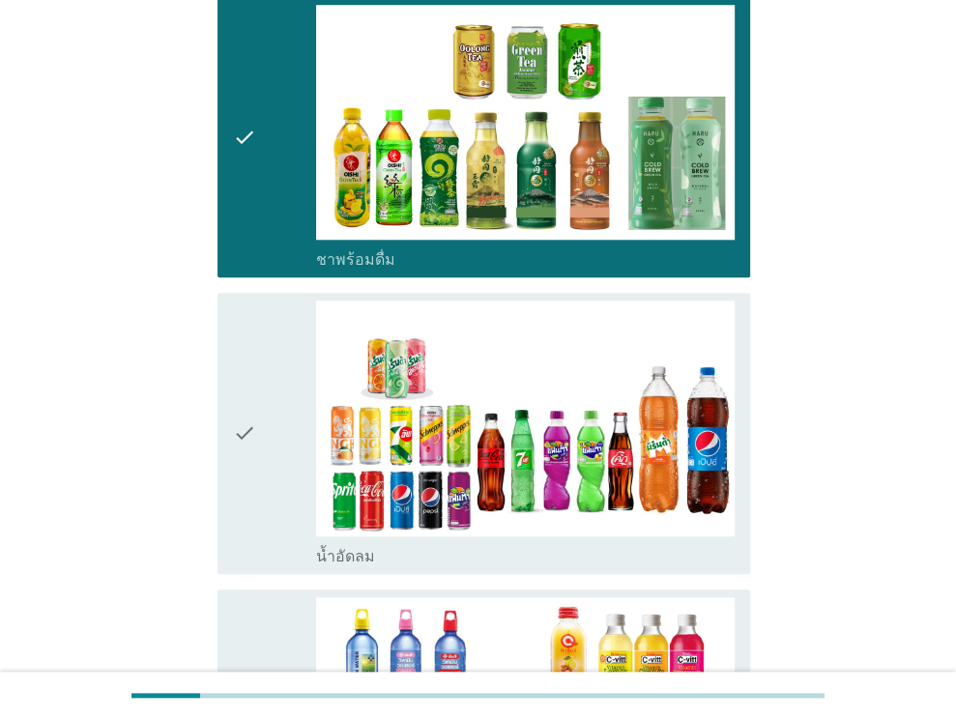
scroll to position [1353, 0]
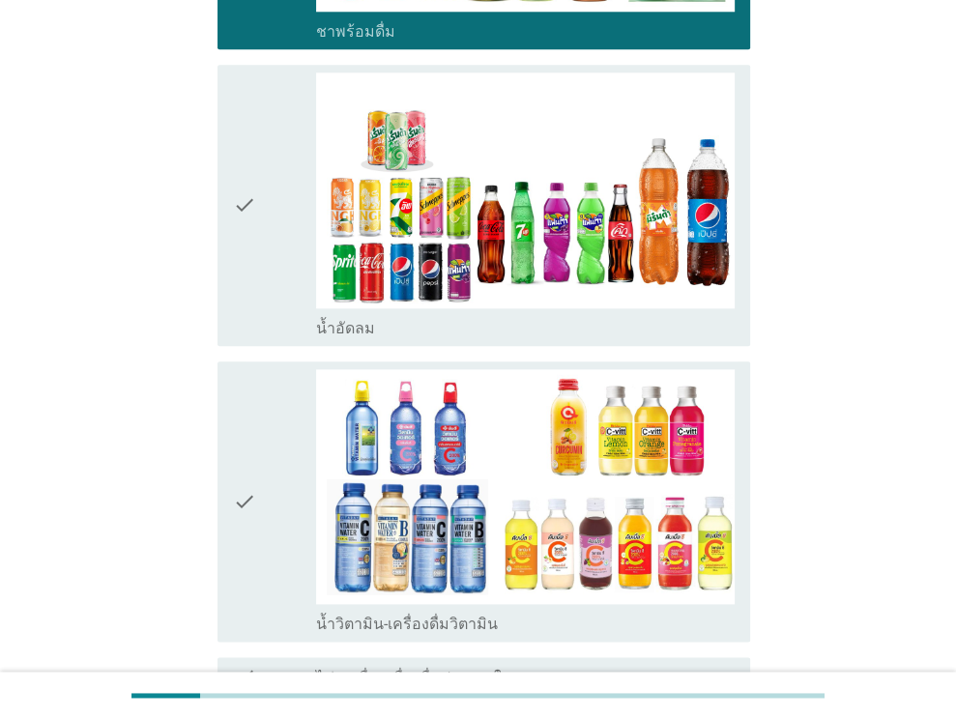
click at [617, 315] on div "check_box_outline_blank น้ำอัดลม" at bounding box center [525, 326] width 418 height 23
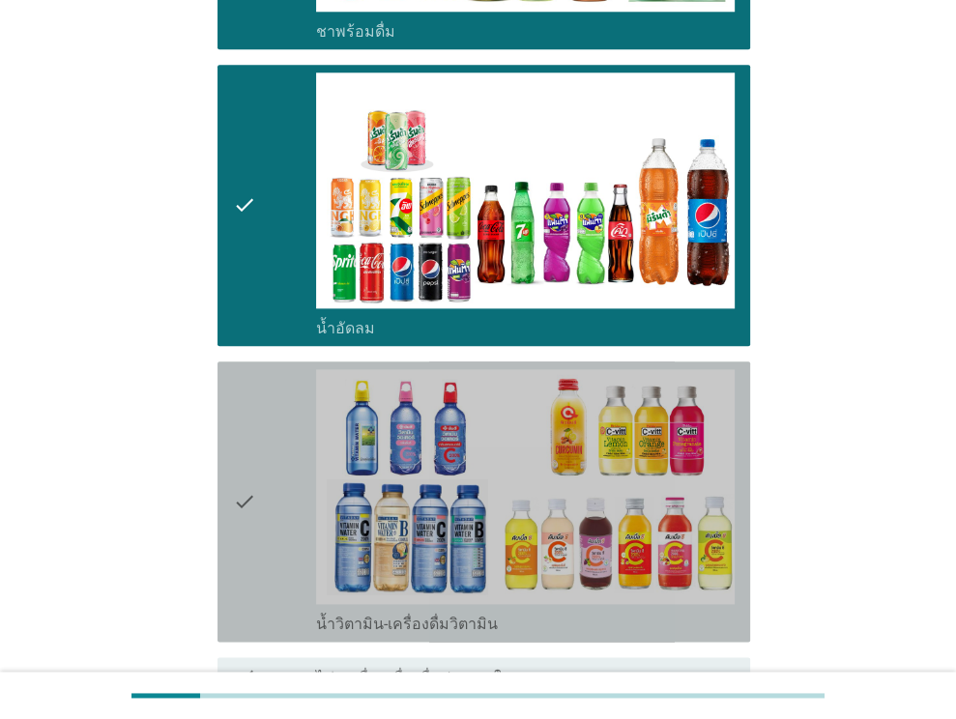
click at [588, 611] on div "check_box_outline_blank น้ำวิตามิน-เครื่องดื่มวิตามิน" at bounding box center [525, 622] width 418 height 23
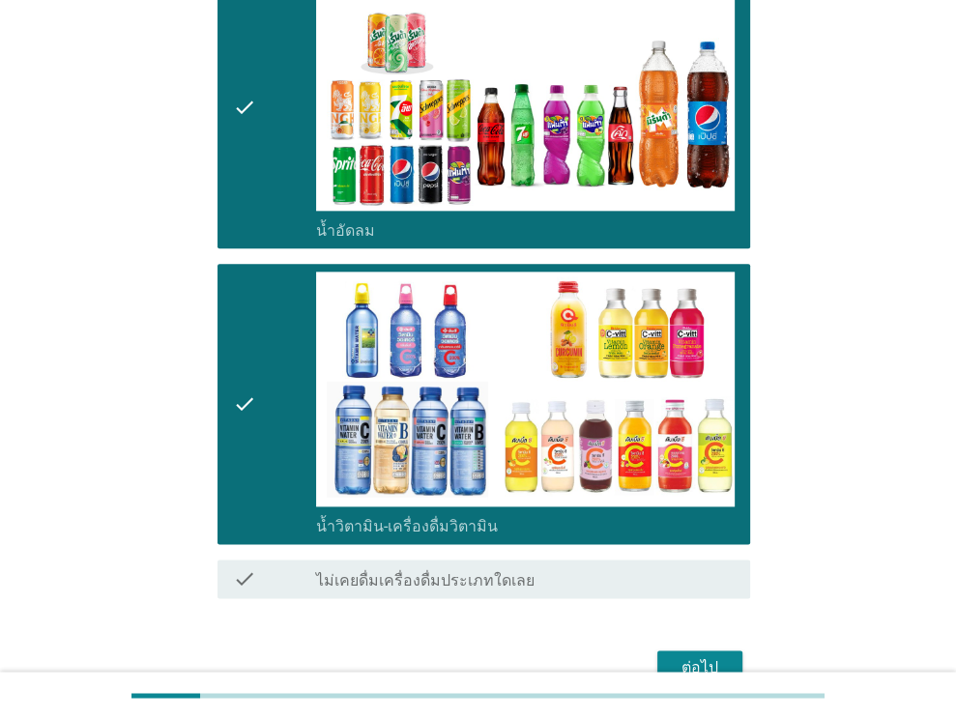
scroll to position [1516, 0]
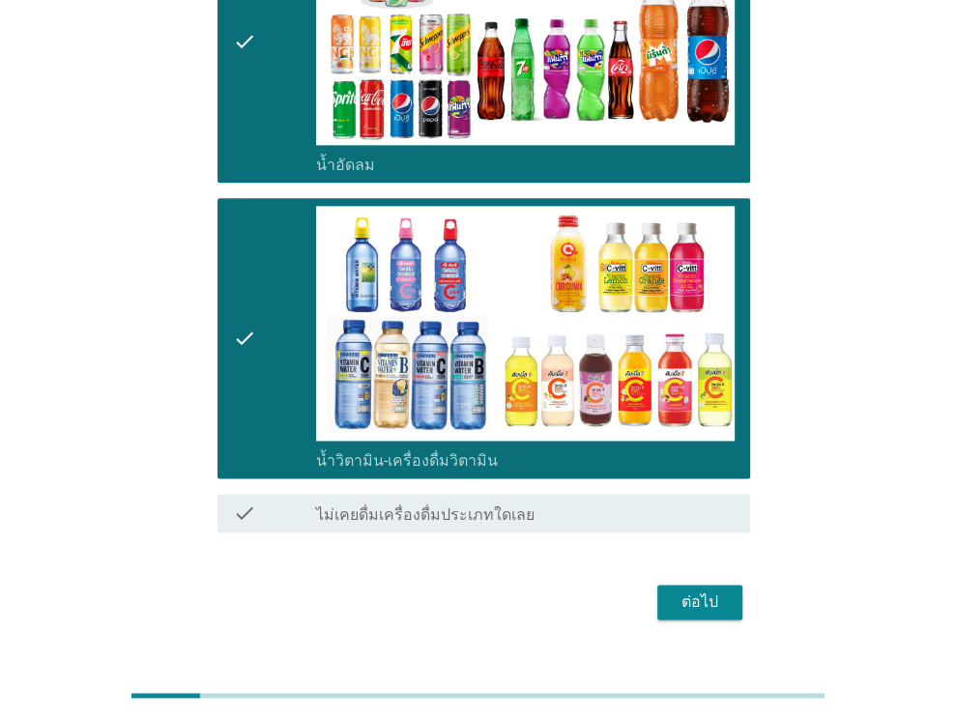
click at [688, 590] on div "ต่อไป" at bounding box center [699, 601] width 54 height 23
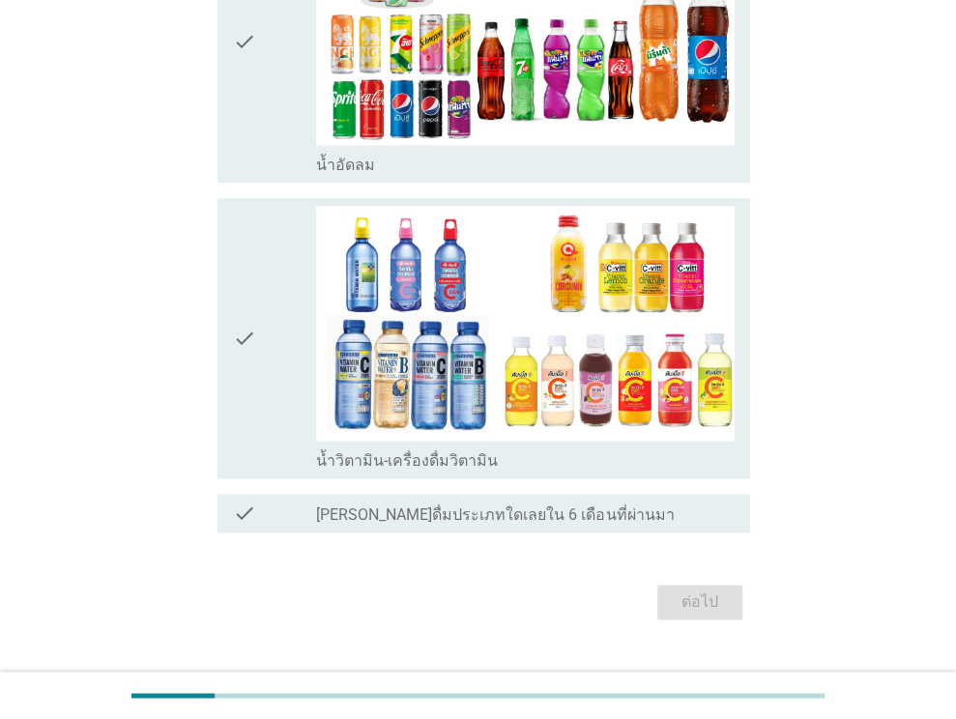
scroll to position [0, 0]
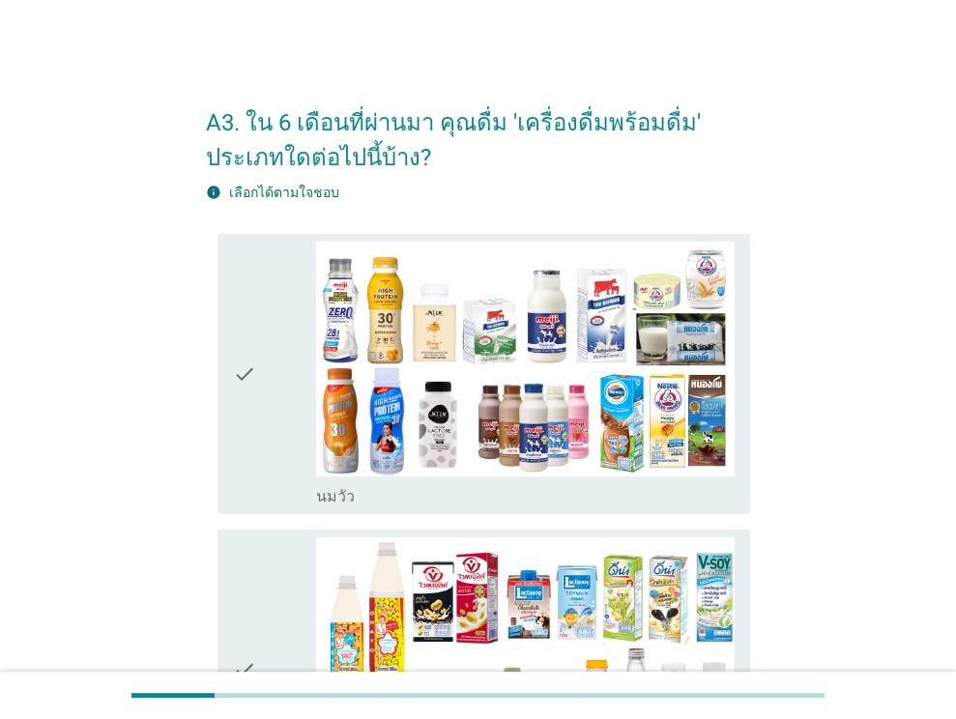
click at [561, 483] on div "check_box_outline_blank [PERSON_NAME]" at bounding box center [525, 494] width 418 height 23
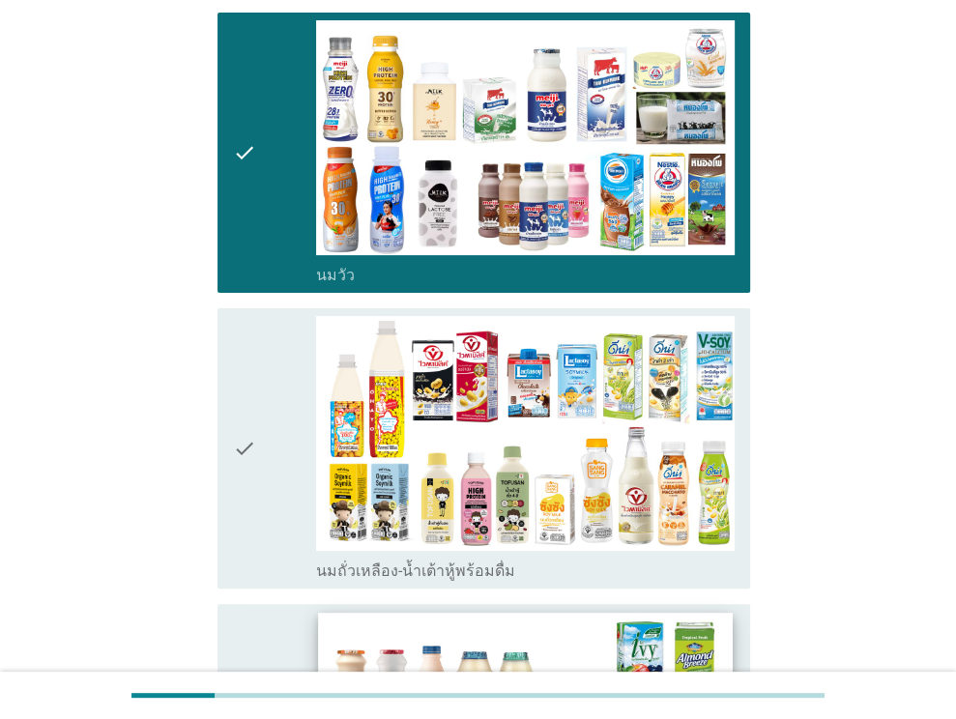
scroll to position [386, 0]
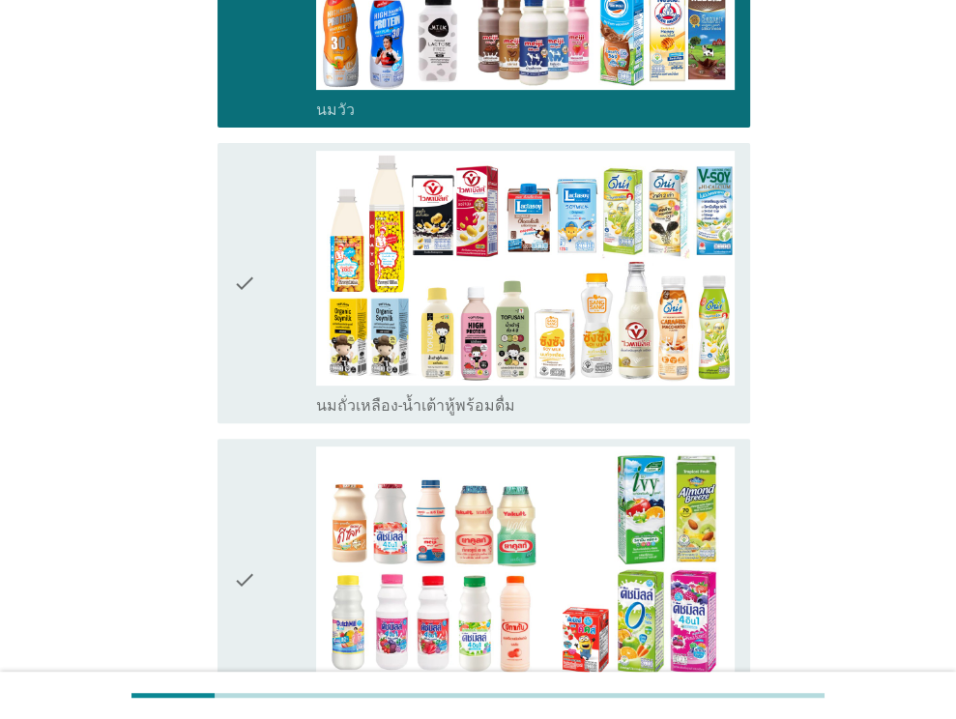
click at [575, 395] on div "check_box_outline_blank นมถั่วเหลือง-น้ำเต้าหู้พร้อมดื่ม" at bounding box center [525, 403] width 418 height 23
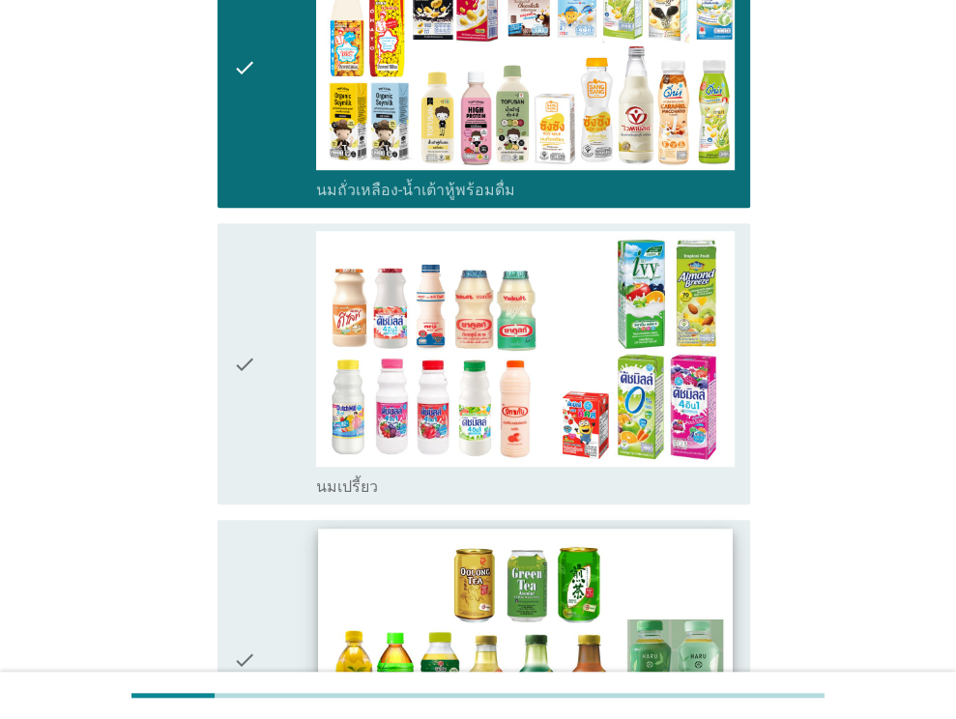
scroll to position [870, 0]
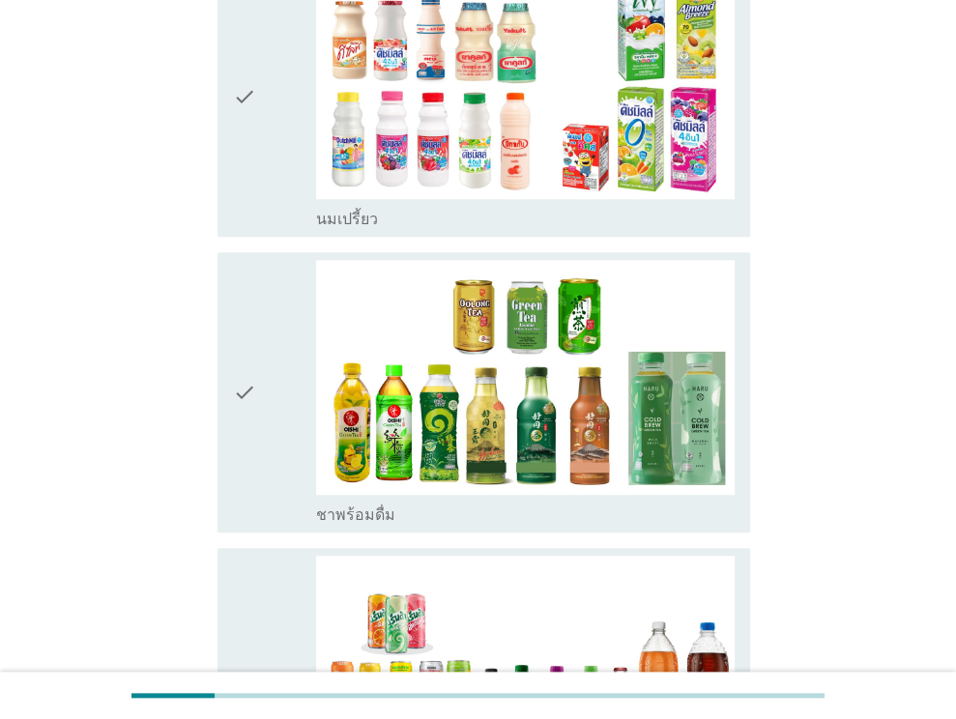
click at [591, 221] on div "check_box_outline_blank นมเปรี้ยว" at bounding box center [525, 217] width 418 height 23
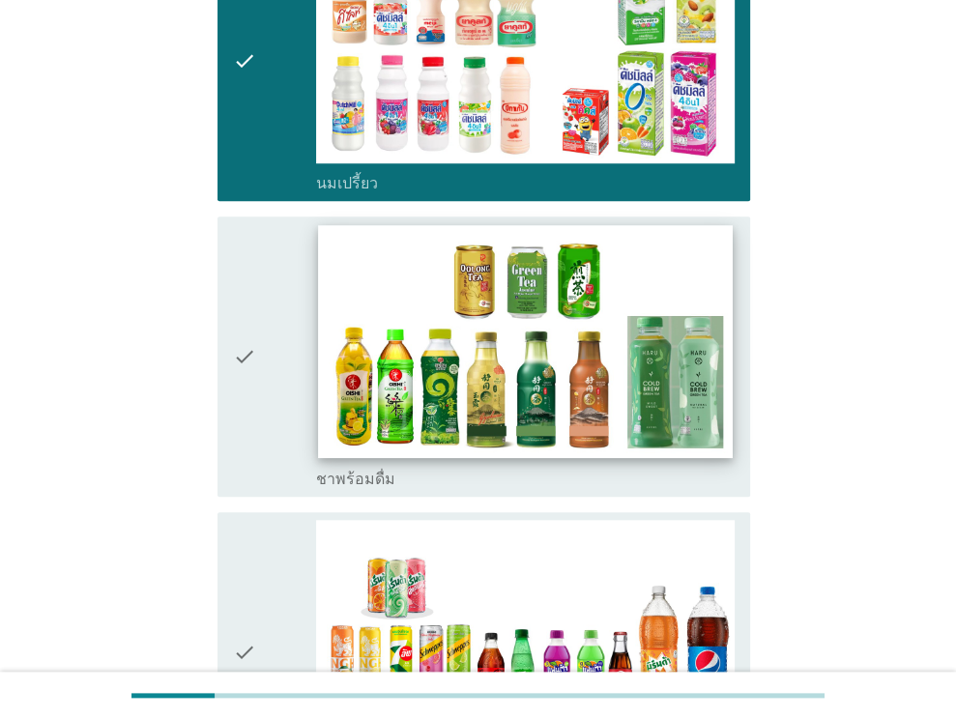
scroll to position [1159, 0]
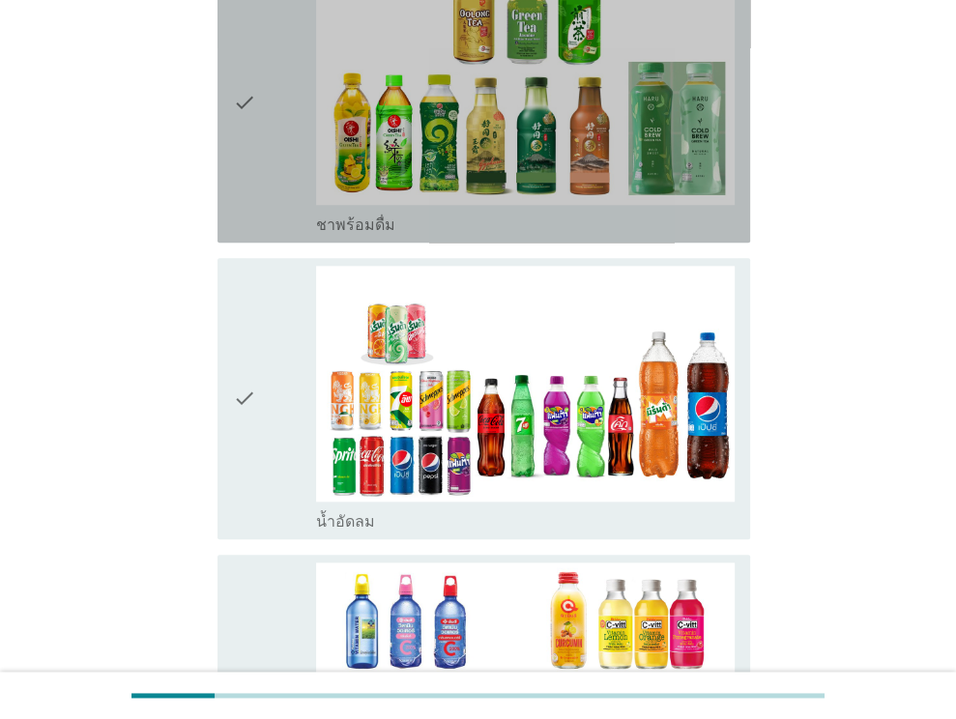
click at [597, 232] on div "check check_box_outline_blank ชาพร้อมดื่ม" at bounding box center [483, 102] width 532 height 280
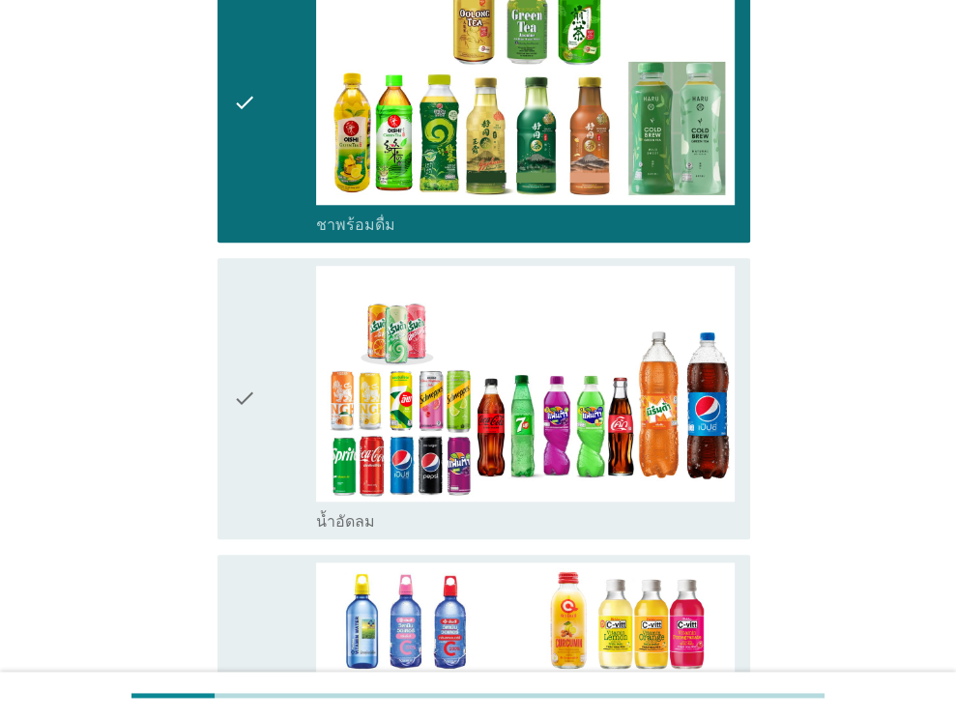
click at [603, 522] on div "check_box_outline_blank น้ำอัดลม" at bounding box center [525, 519] width 418 height 23
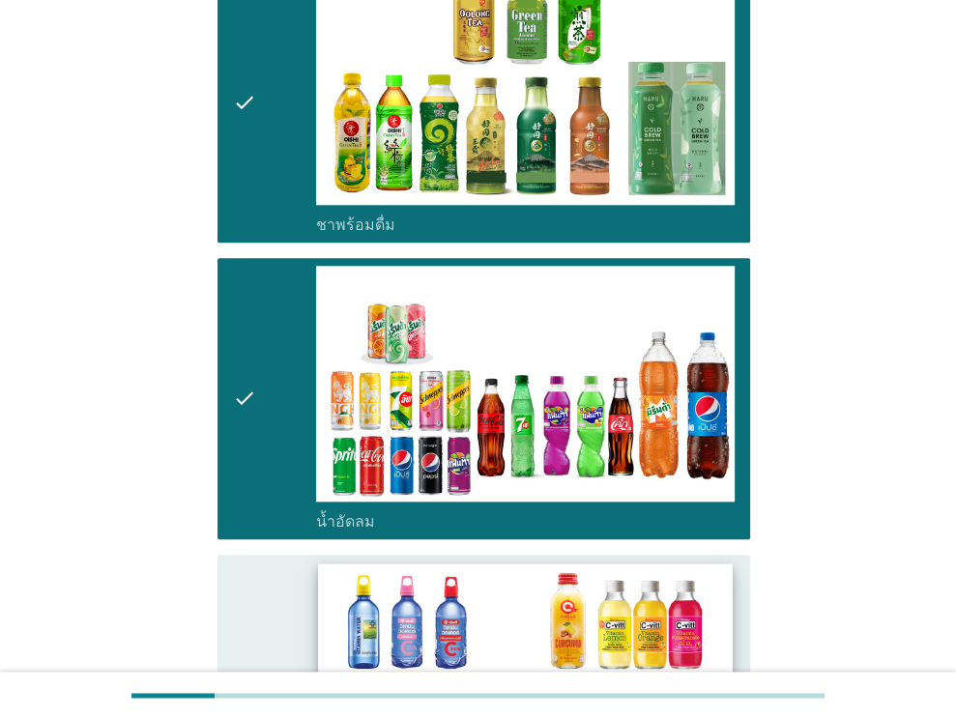
scroll to position [1546, 0]
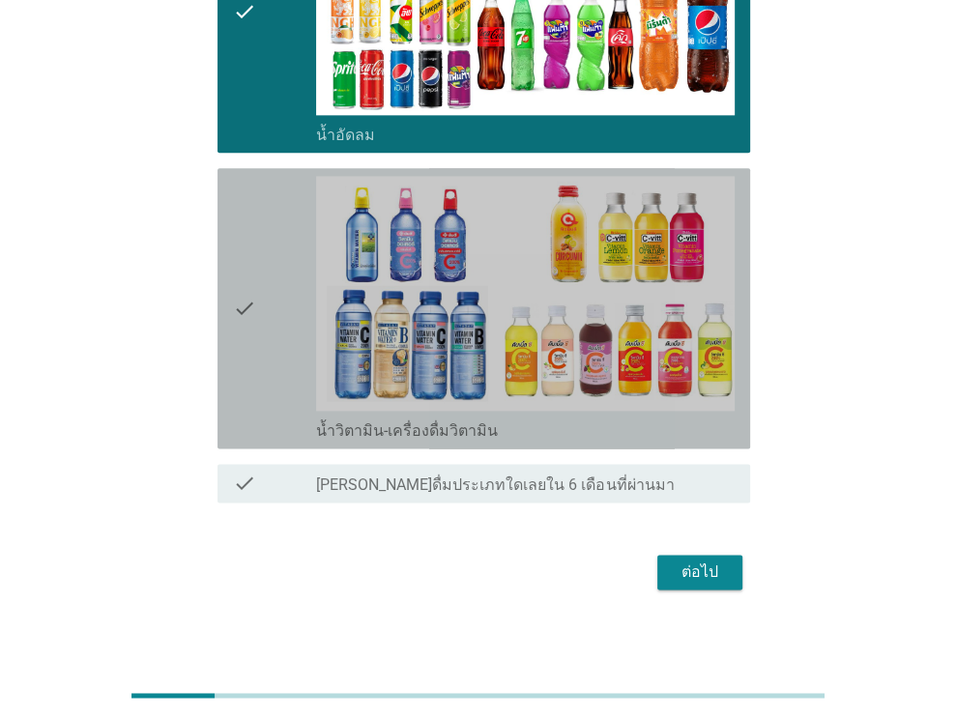
click at [590, 427] on div "check_box_outline_blank น้ำวิตามิน-เครื่องดื่มวิตามิน" at bounding box center [525, 428] width 418 height 23
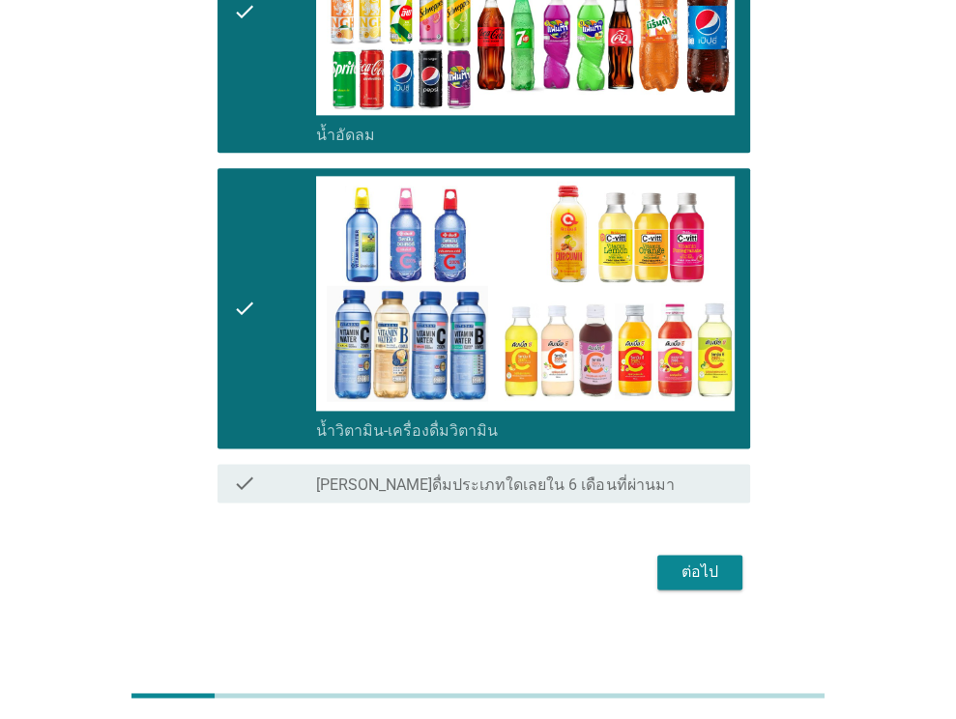
click at [713, 567] on div "ต่อไป" at bounding box center [699, 571] width 54 height 23
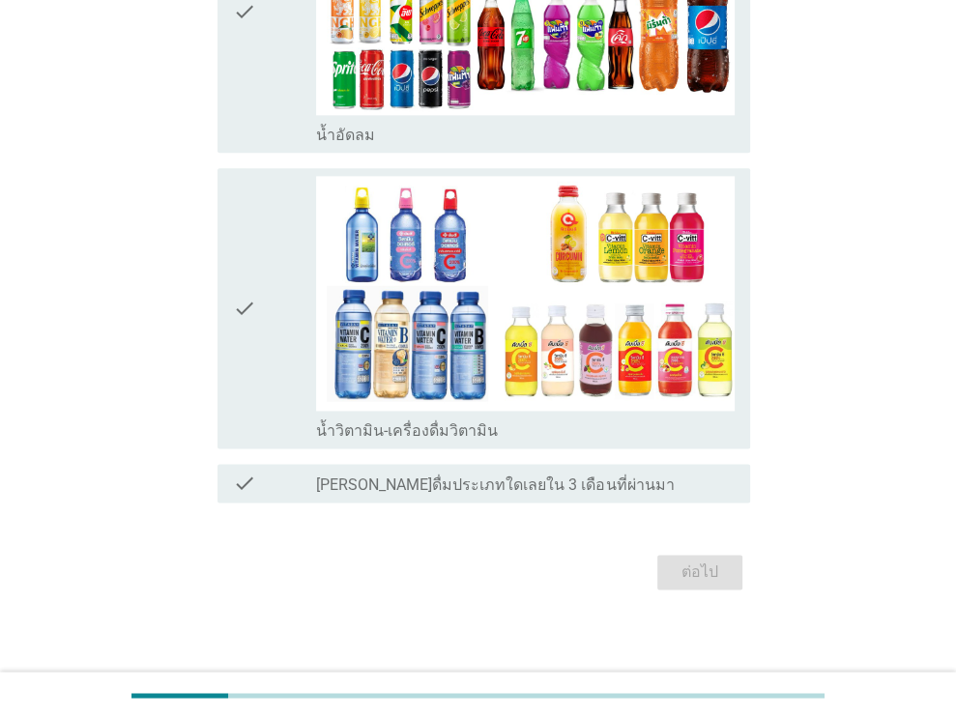
scroll to position [0, 0]
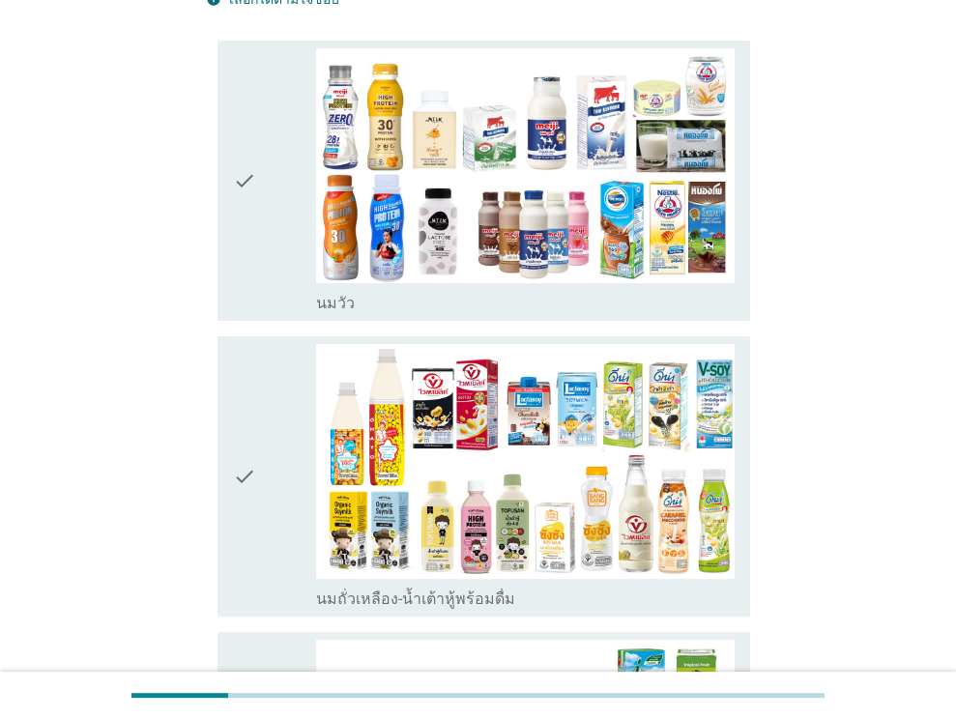
click at [512, 301] on div "check_box_outline_blank [PERSON_NAME]" at bounding box center [525, 301] width 418 height 23
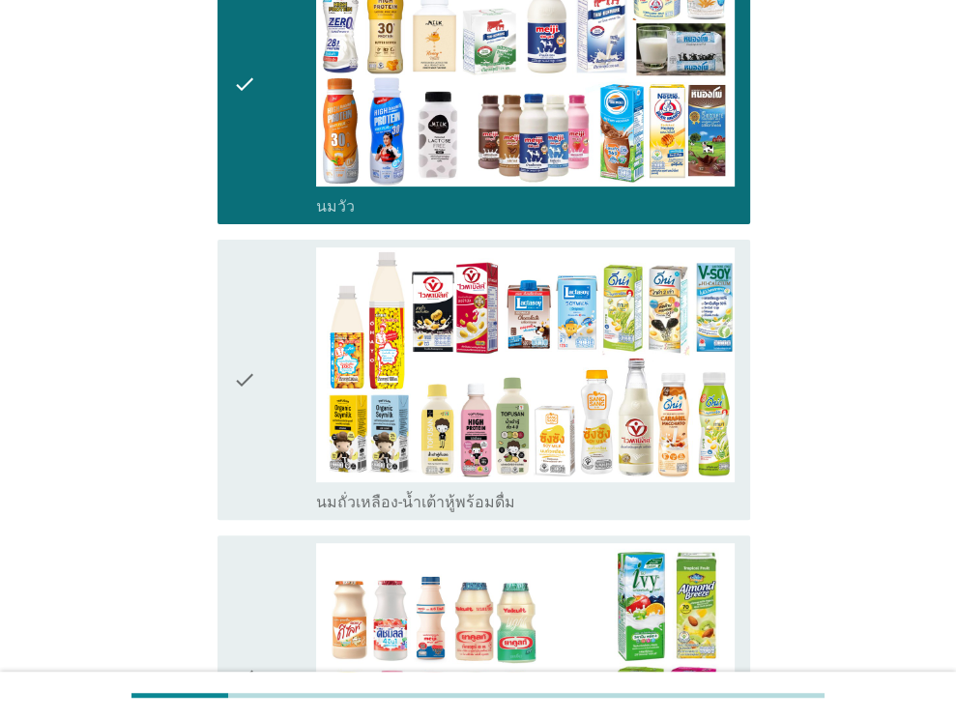
click at [595, 506] on div "check_box_outline_blank นมถั่วเหลือง-น้ำเต้าหู้พร้อมดื่ม" at bounding box center [525, 500] width 418 height 23
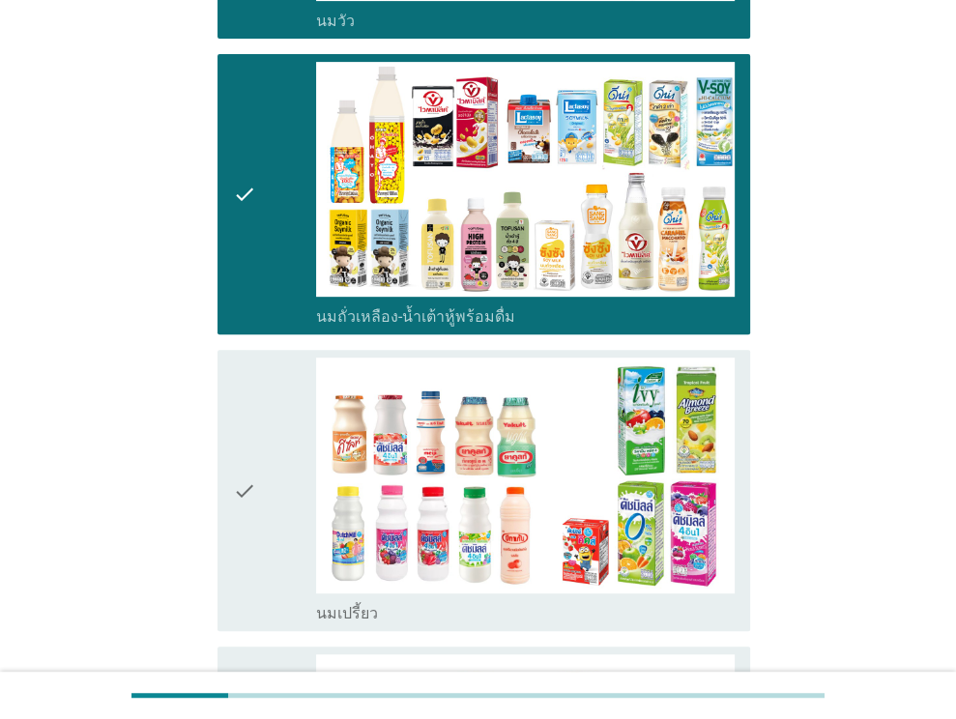
scroll to position [580, 0]
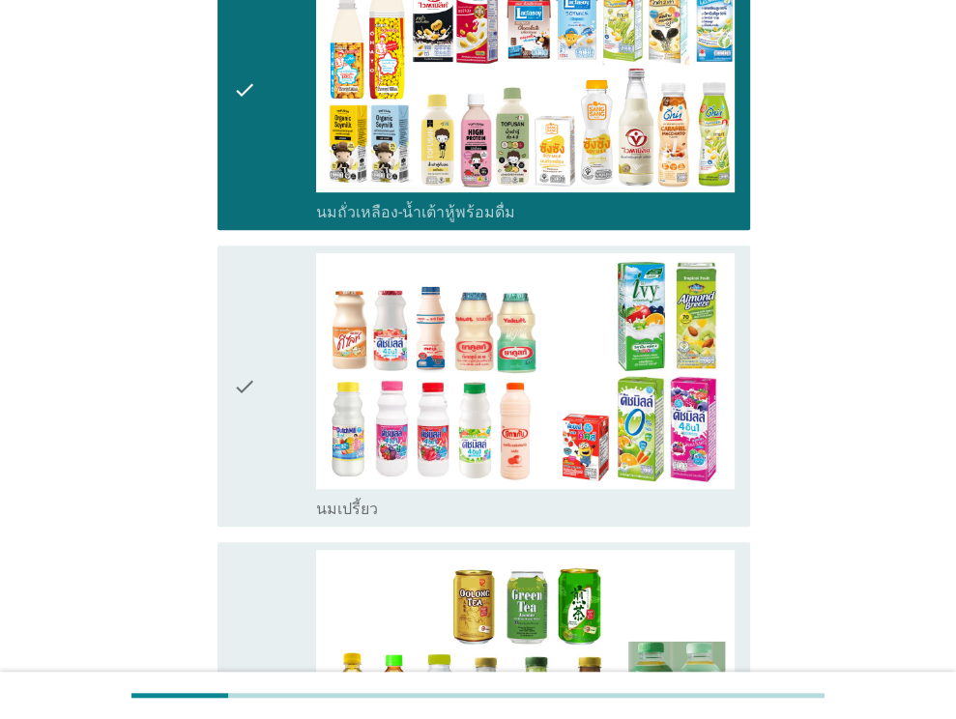
click at [595, 506] on div "check_box_outline_blank นมเปรี้ยว" at bounding box center [525, 507] width 418 height 23
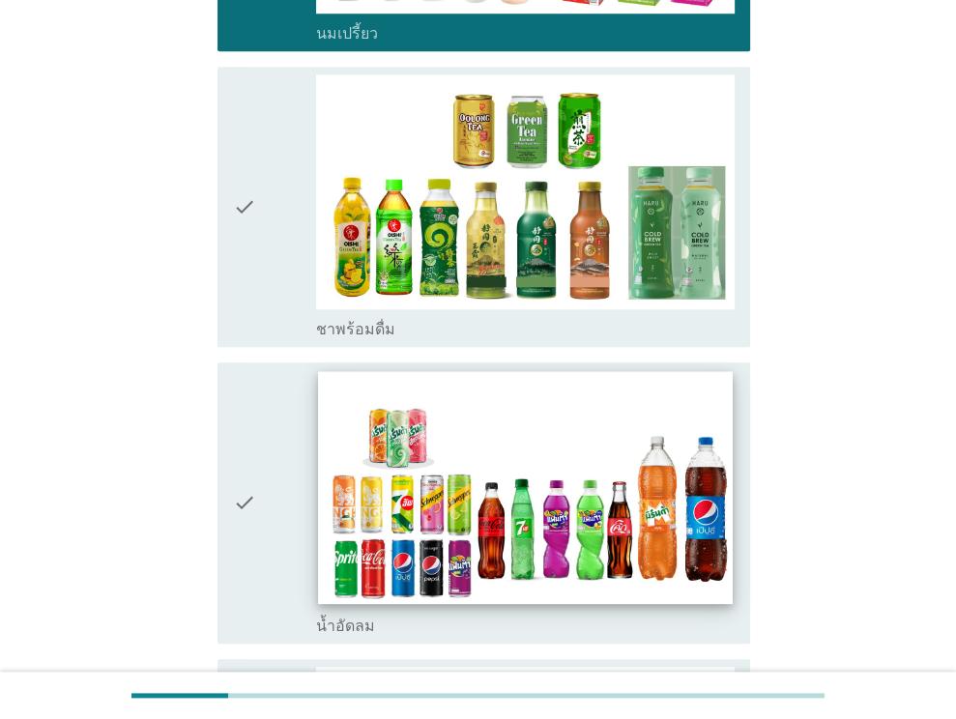
scroll to position [1159, 0]
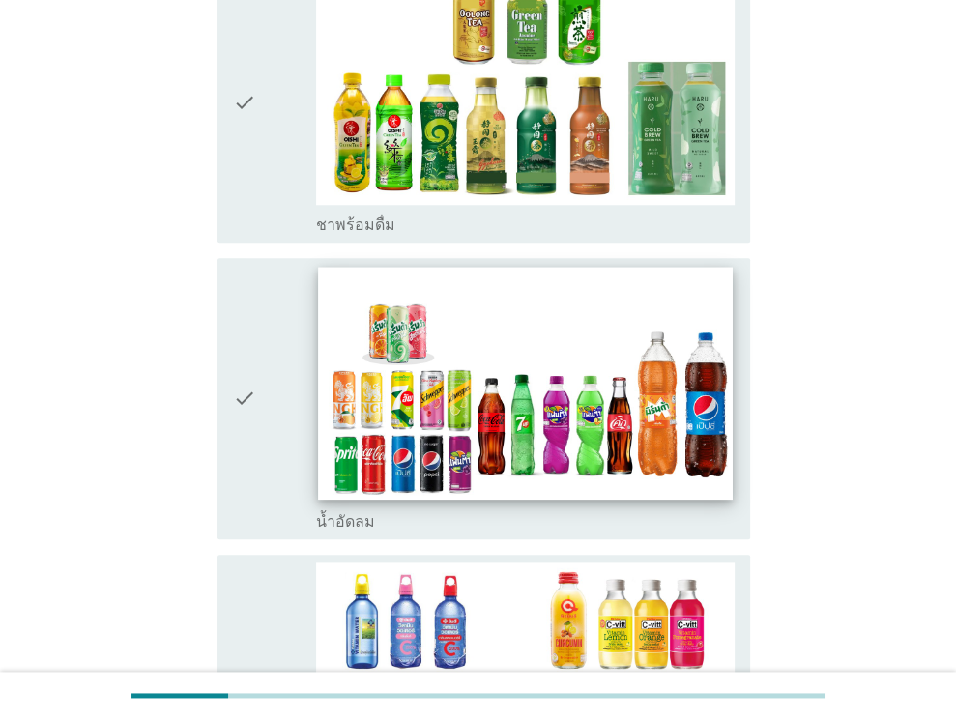
click at [599, 490] on img at bounding box center [526, 383] width 414 height 233
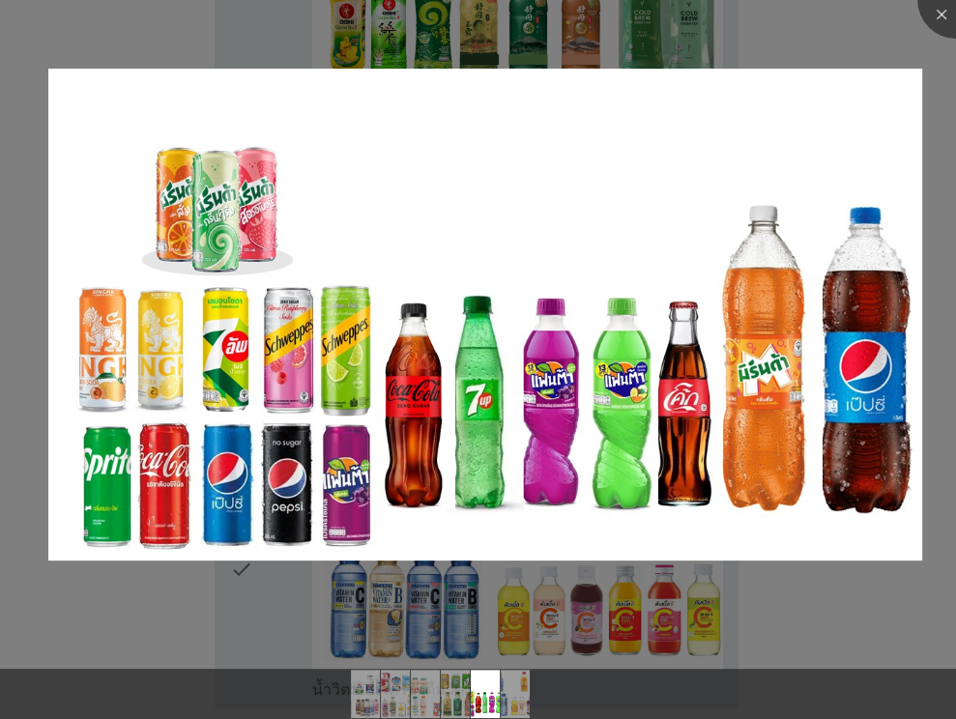
scroll to position [1353, 0]
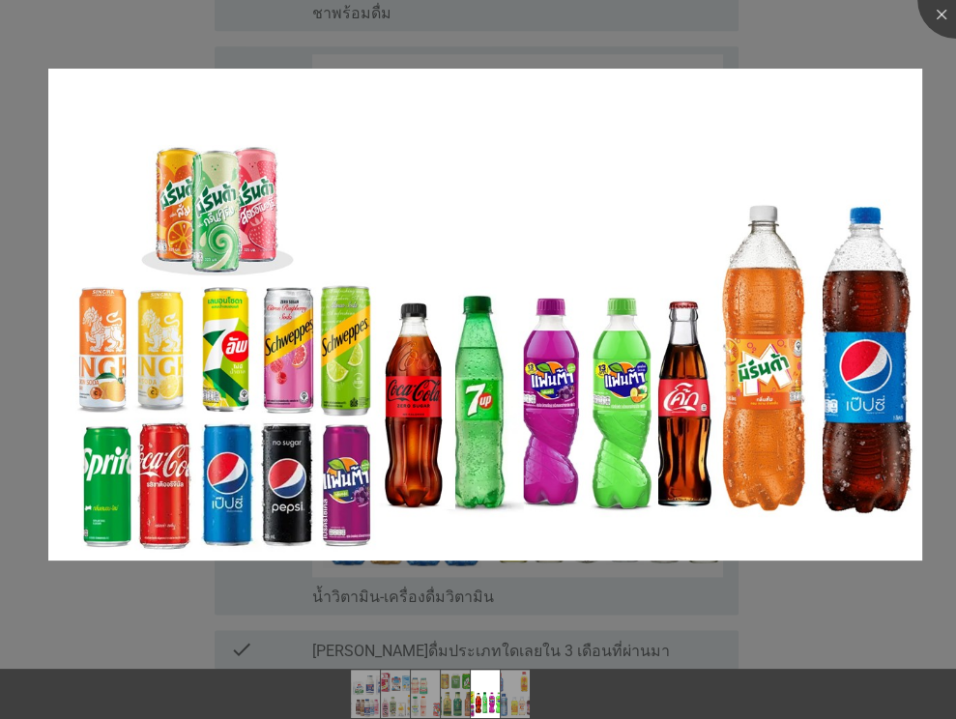
click at [142, 615] on div at bounding box center [478, 359] width 956 height 719
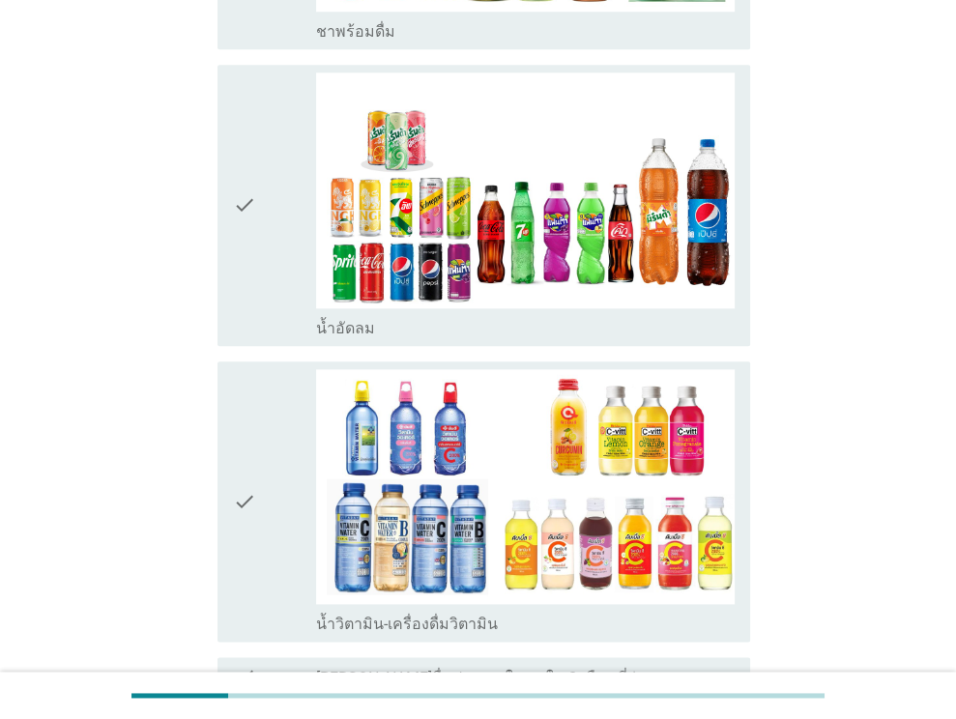
click at [514, 315] on div "check_box_outline_blank น้ำอัดลม" at bounding box center [525, 326] width 418 height 23
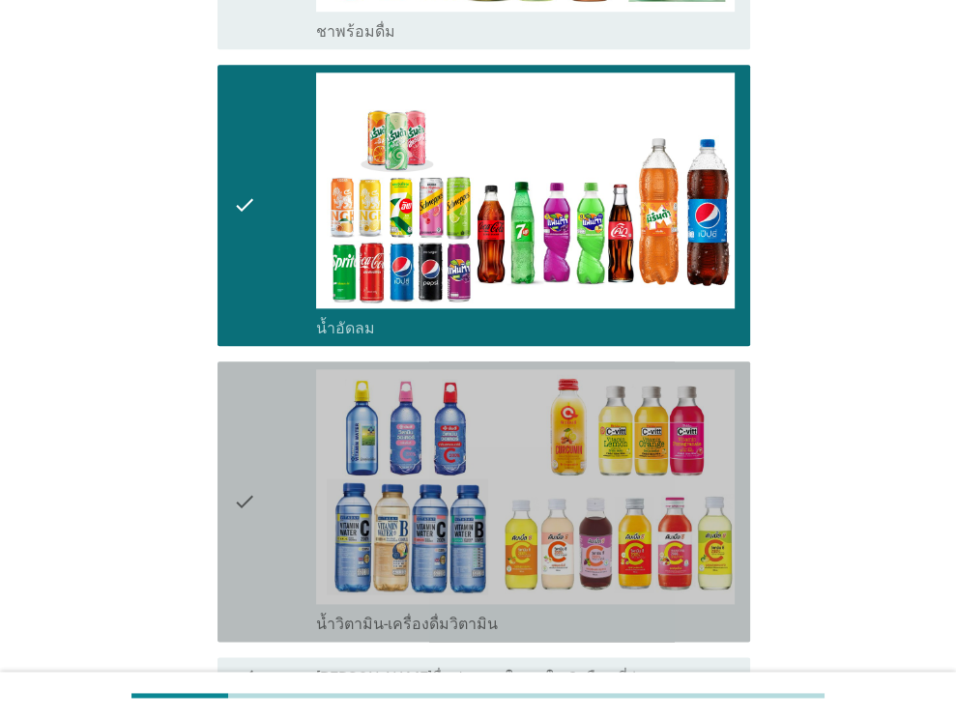
click at [531, 621] on div "check_box_outline_blank น้ำวิตามิน-เครื่องดื่มวิตามิน" at bounding box center [525, 622] width 418 height 23
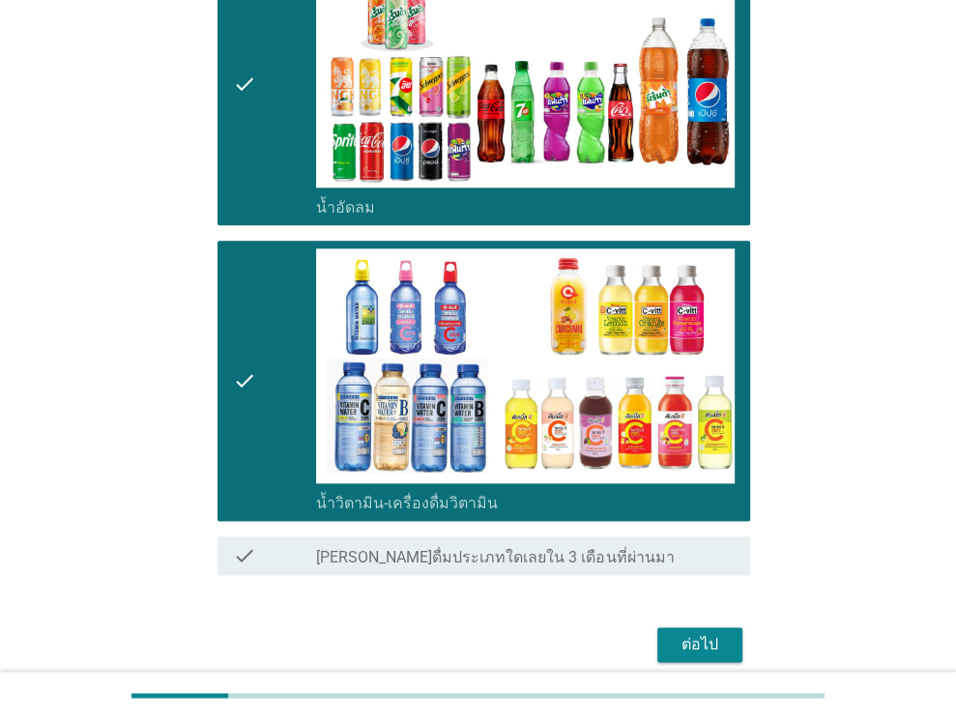
scroll to position [1551, 0]
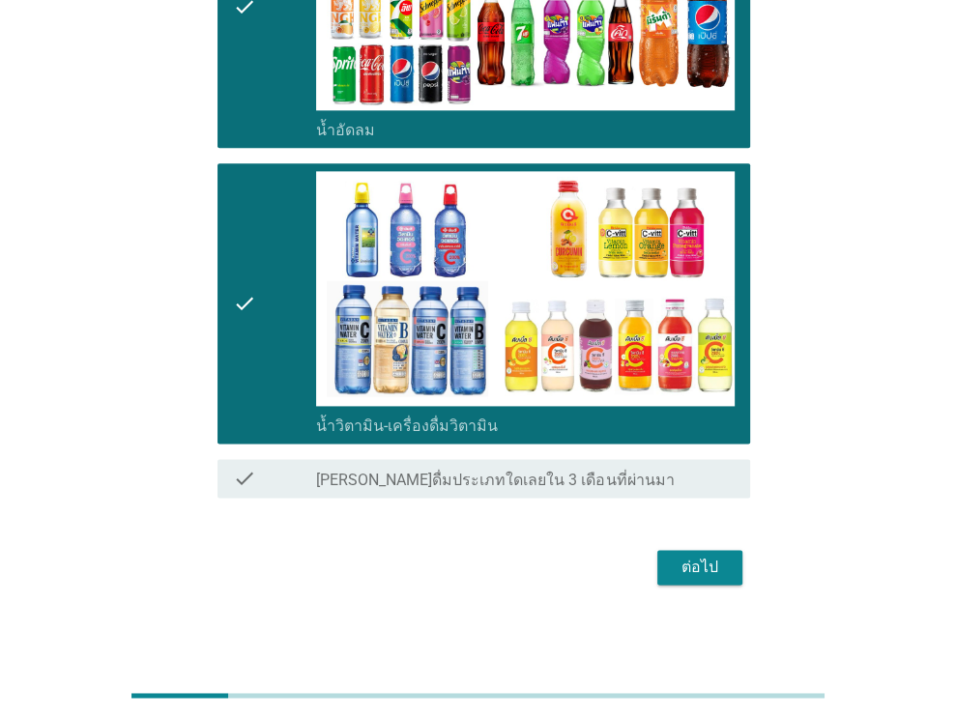
click at [686, 563] on div "ต่อไป" at bounding box center [699, 567] width 54 height 23
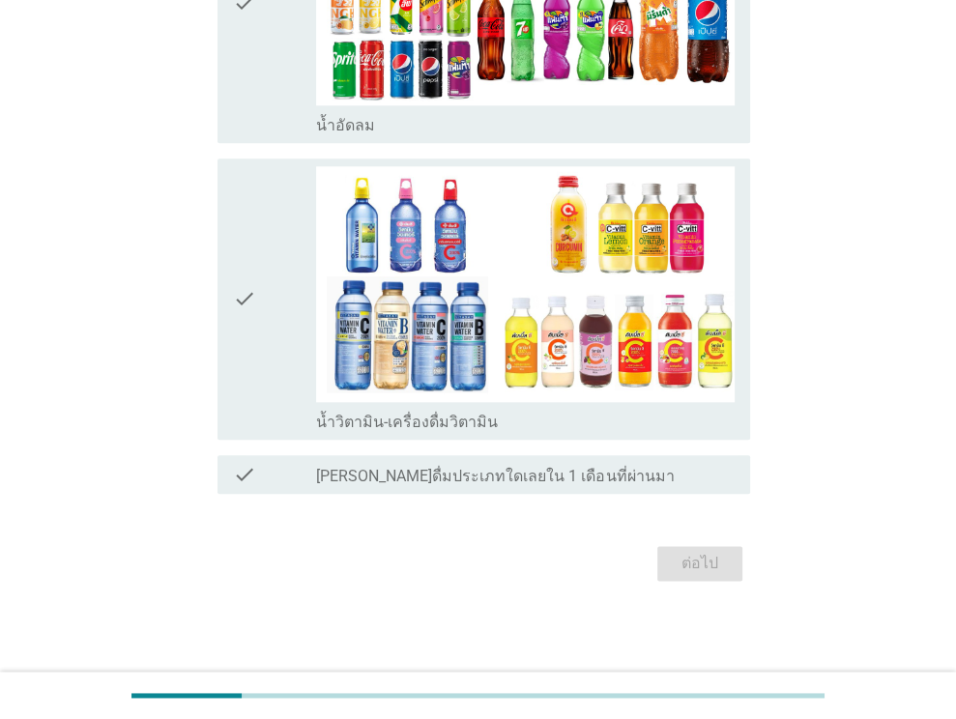
scroll to position [0, 0]
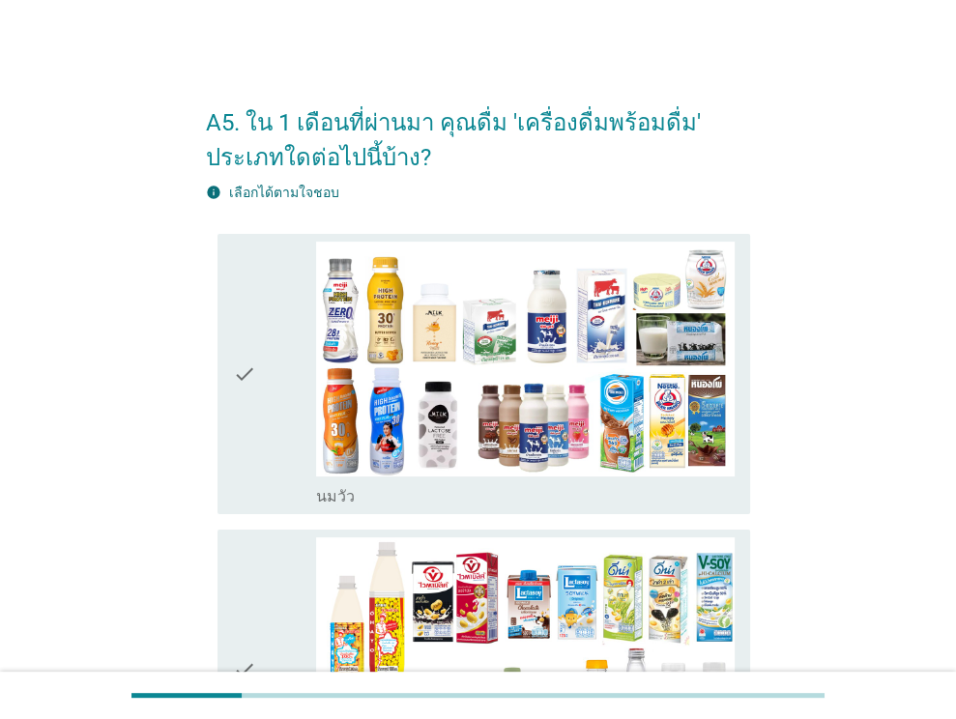
click at [607, 504] on div "check_box_outline_blank [PERSON_NAME]" at bounding box center [525, 494] width 418 height 23
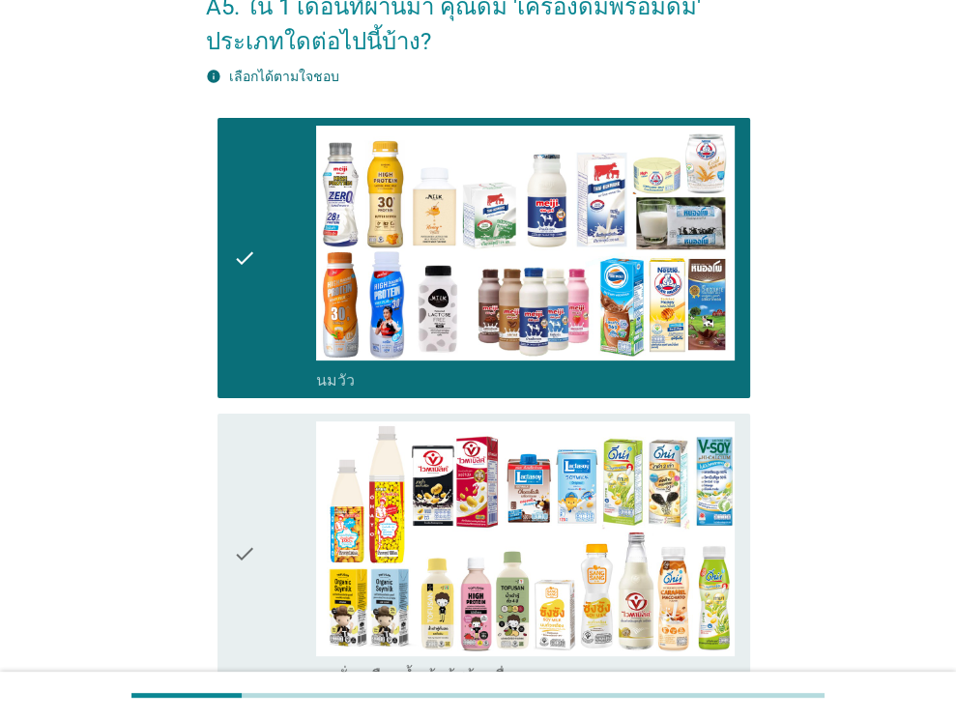
scroll to position [193, 0]
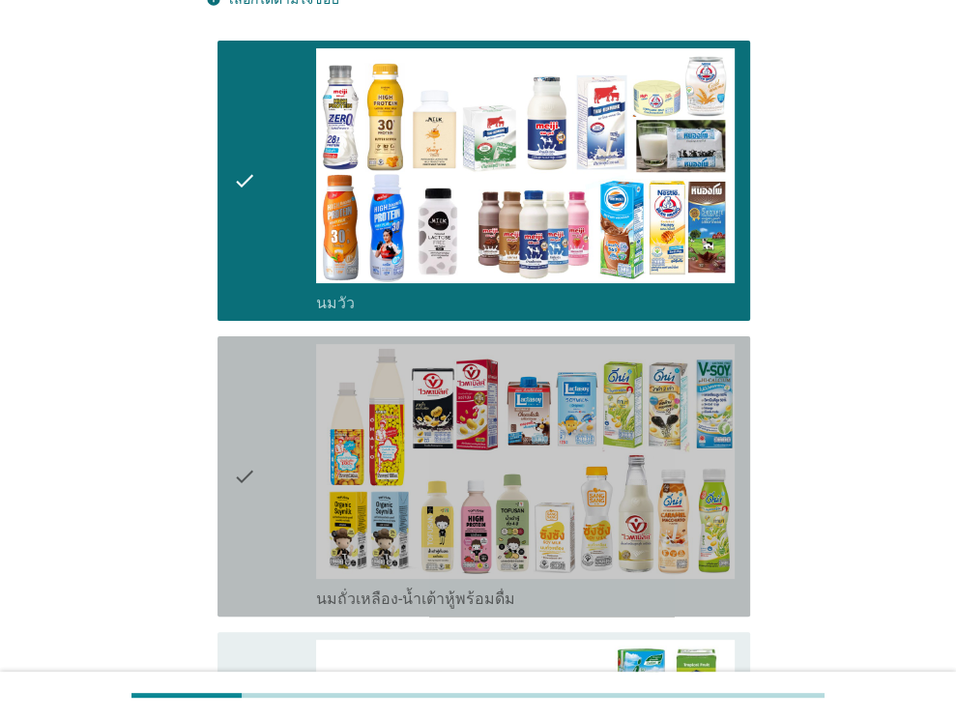
click at [586, 603] on div "check_box_outline_blank นมถั่วเหลือง-น้ำเต้าหู้พร้อมดื่ม" at bounding box center [525, 597] width 418 height 23
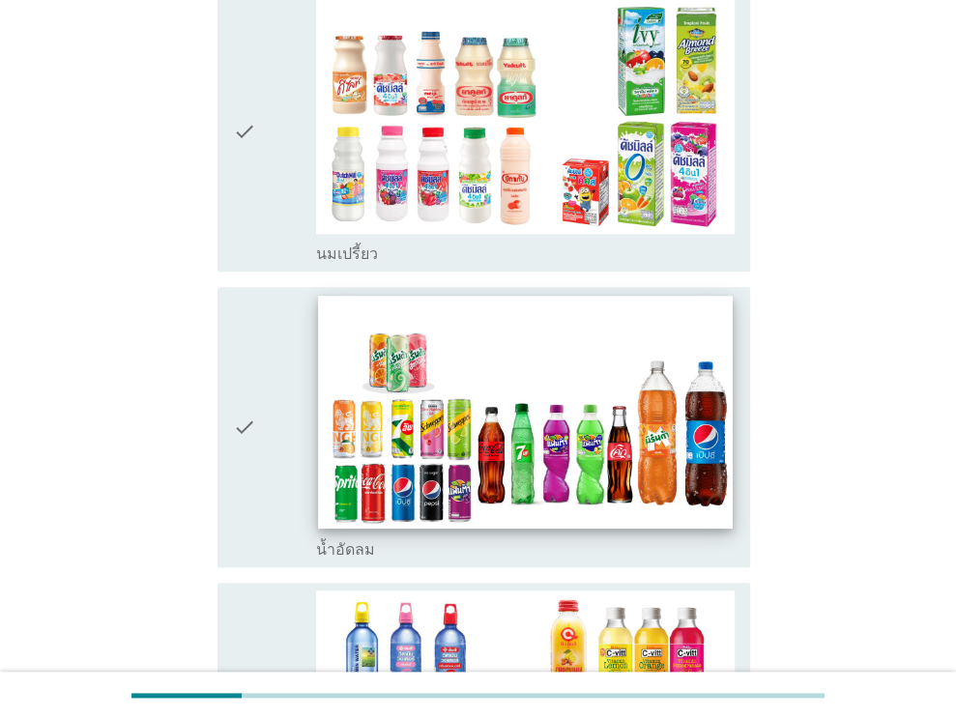
scroll to position [870, 0]
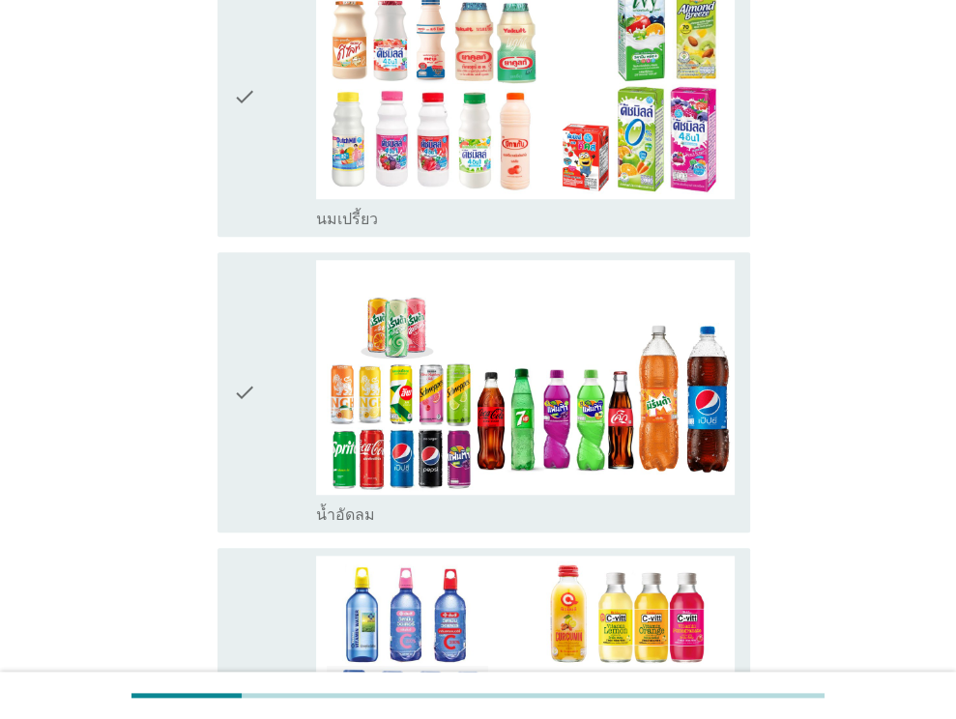
click at [591, 508] on div "check_box น้ำอัดลม" at bounding box center [525, 512] width 418 height 23
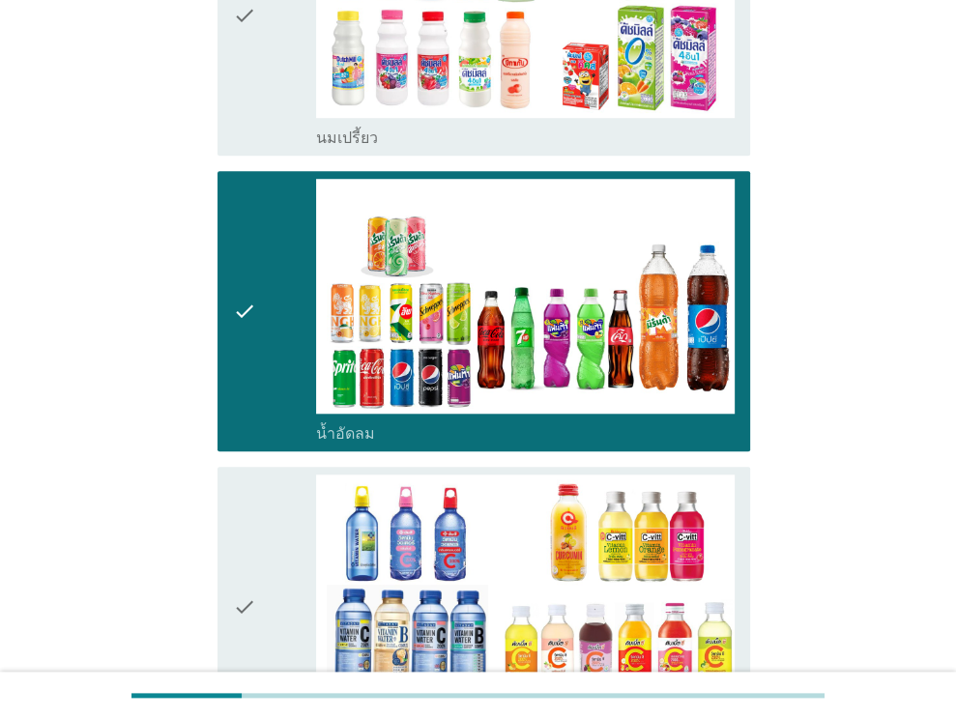
scroll to position [1159, 0]
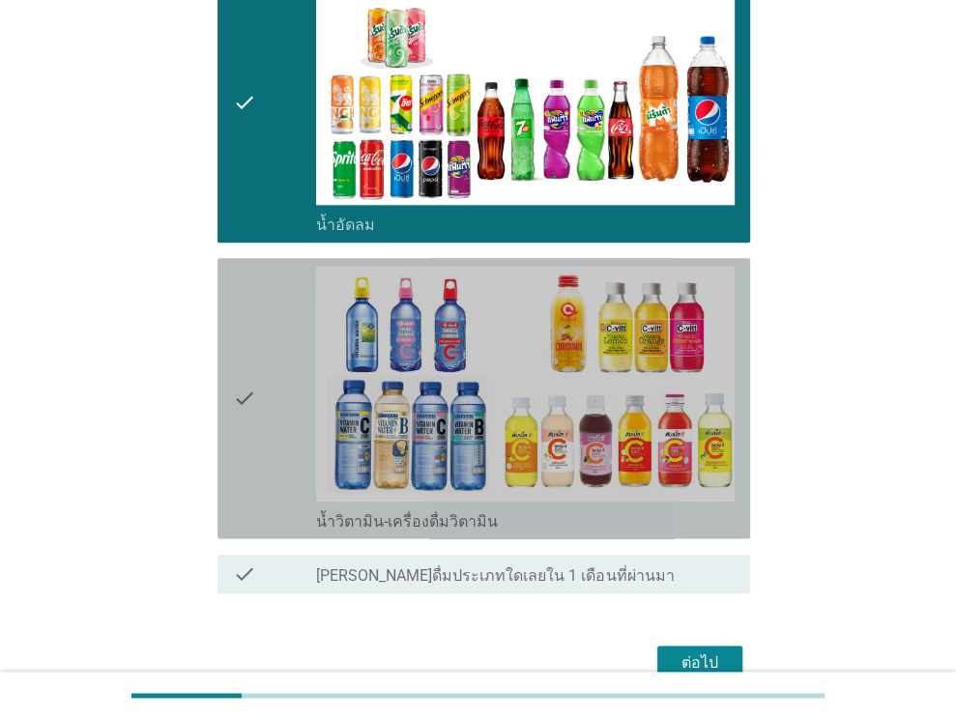
click at [588, 515] on div "check_box น้ำวิตามิน-เครื่องดื่มวิตามิน" at bounding box center [525, 519] width 418 height 23
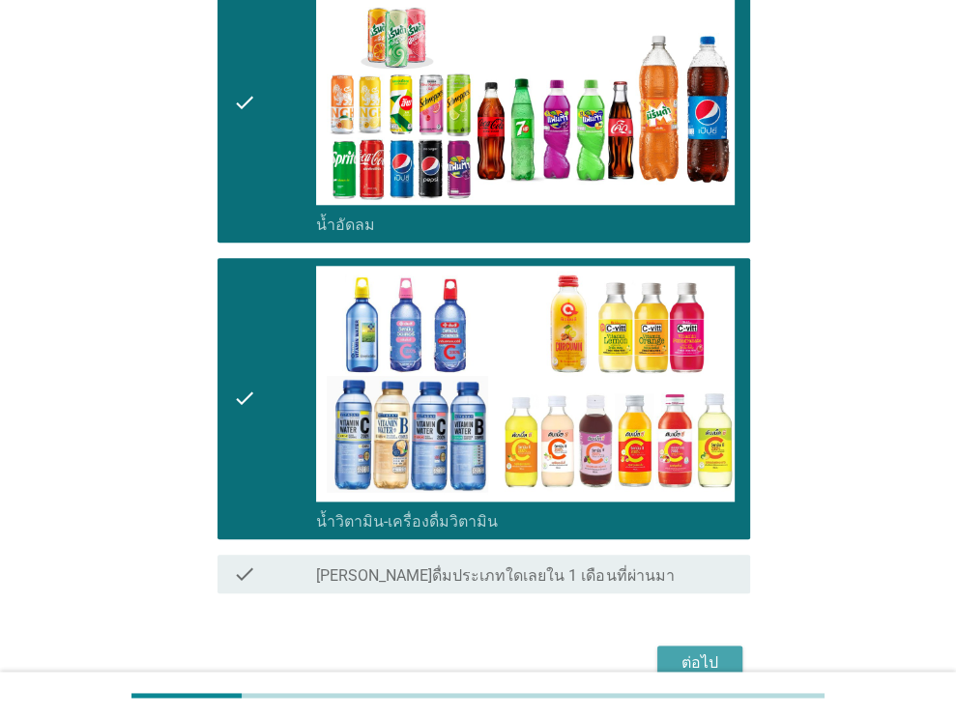
click at [675, 652] on div "ต่อไป" at bounding box center [699, 662] width 54 height 23
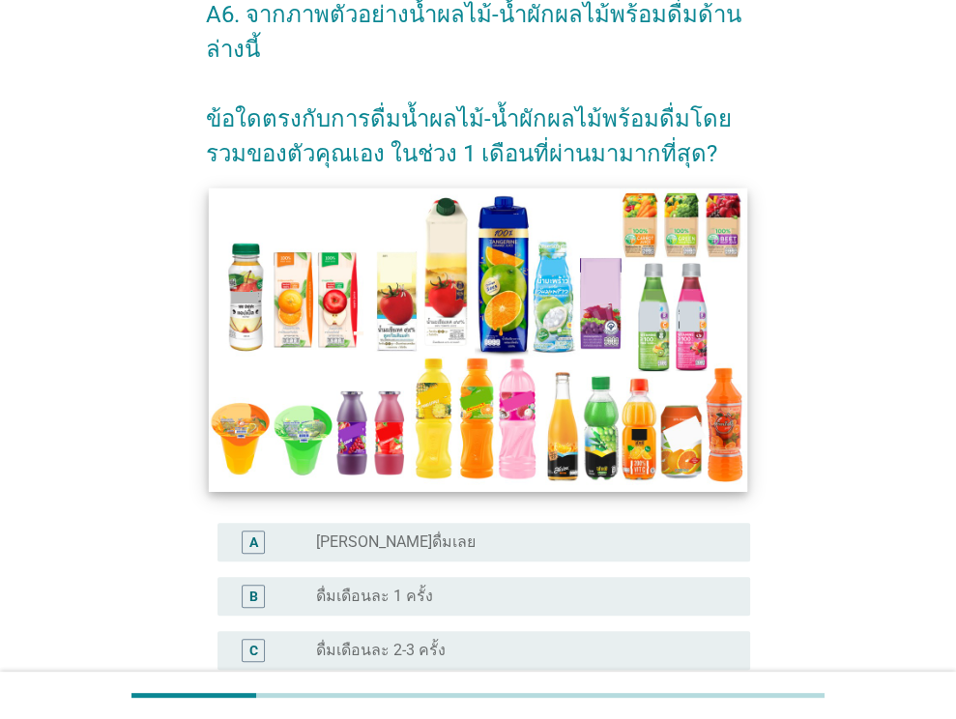
scroll to position [193, 0]
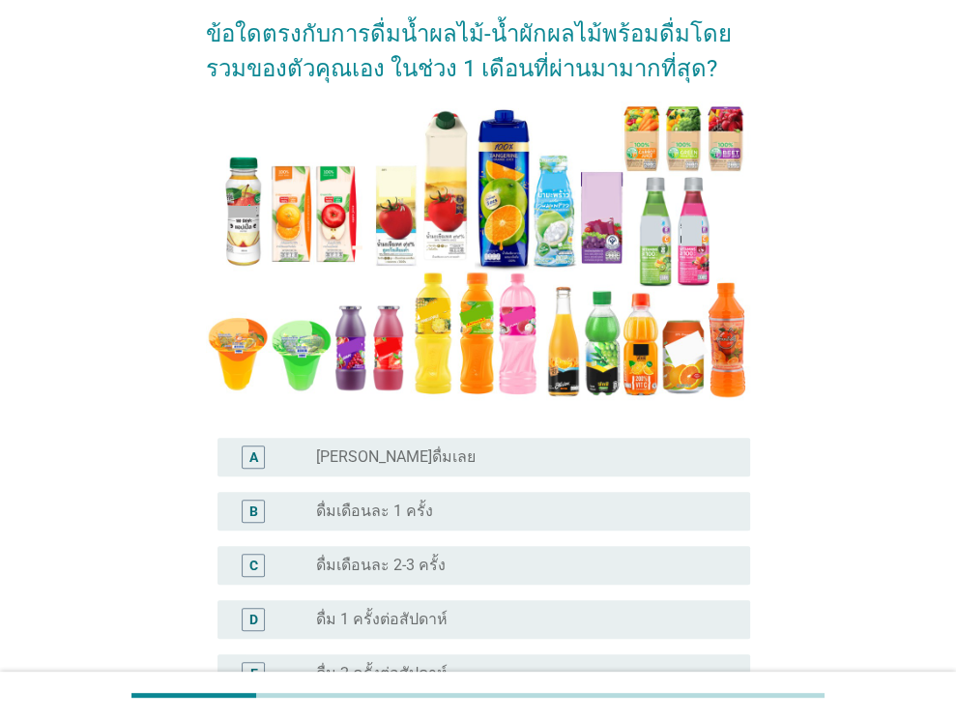
click at [571, 513] on div "radio_button_unchecked ดื่มเดือนละ 1 ครั้ง" at bounding box center [517, 510] width 403 height 19
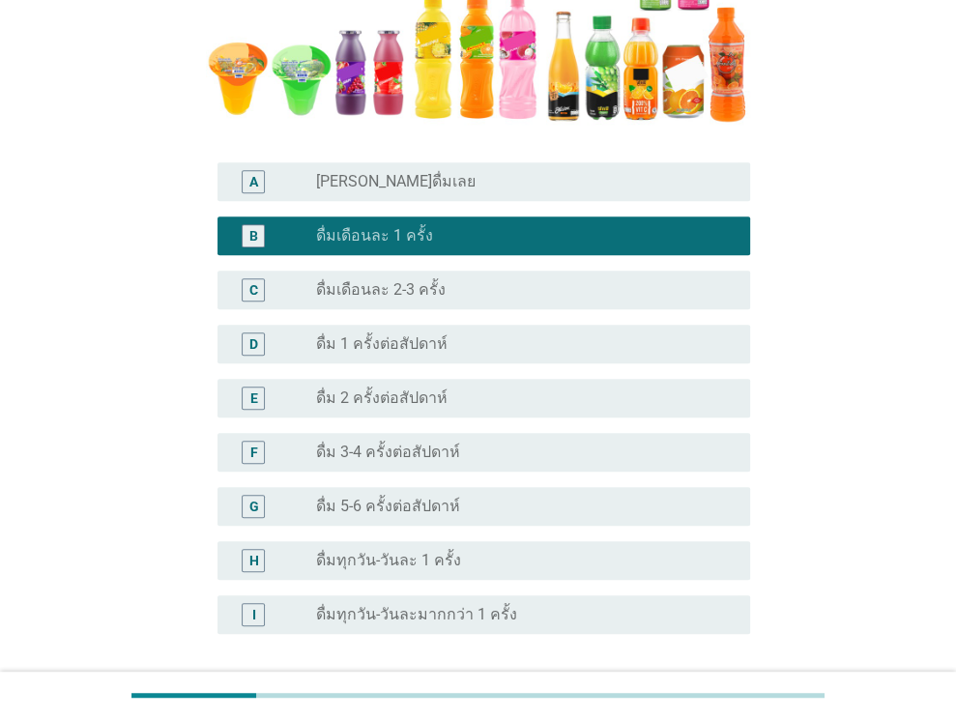
scroll to position [633, 0]
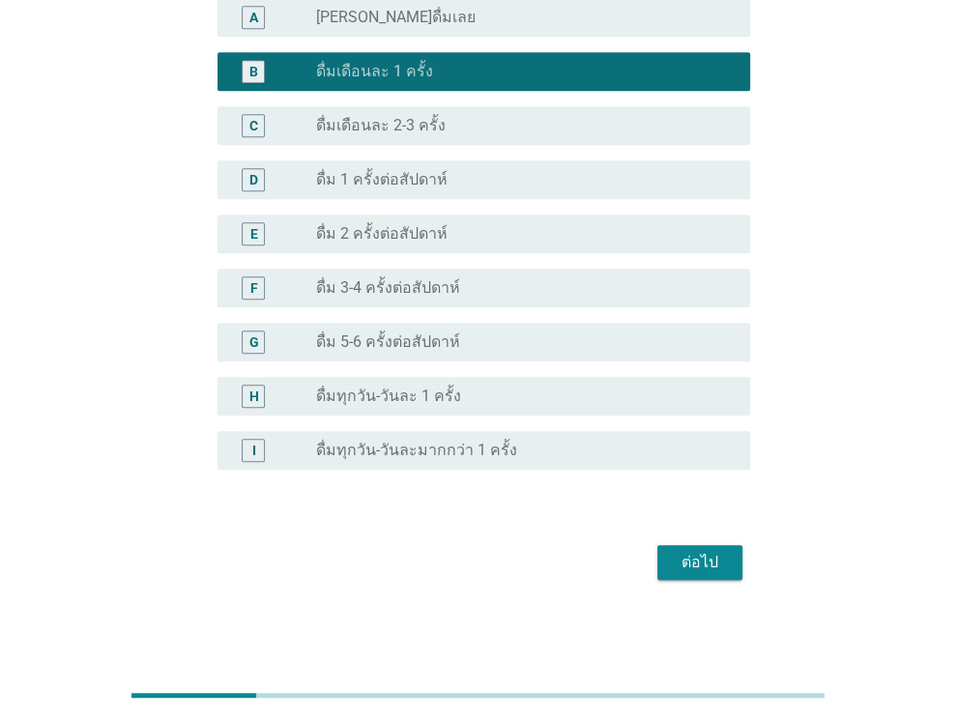
click at [687, 555] on div "ต่อไป" at bounding box center [699, 562] width 54 height 23
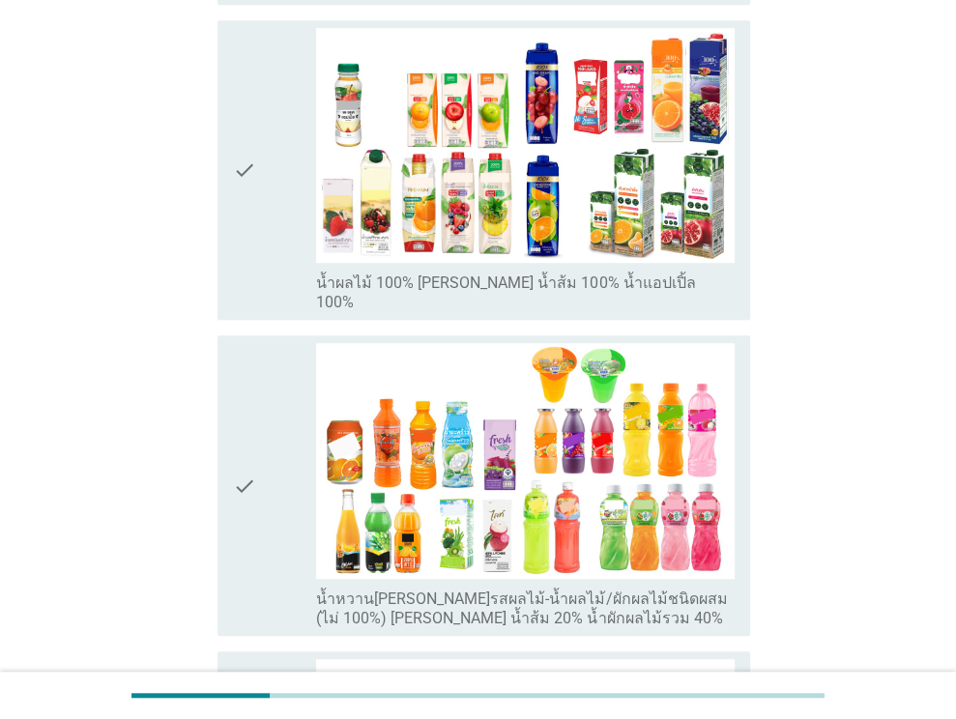
scroll to position [0, 0]
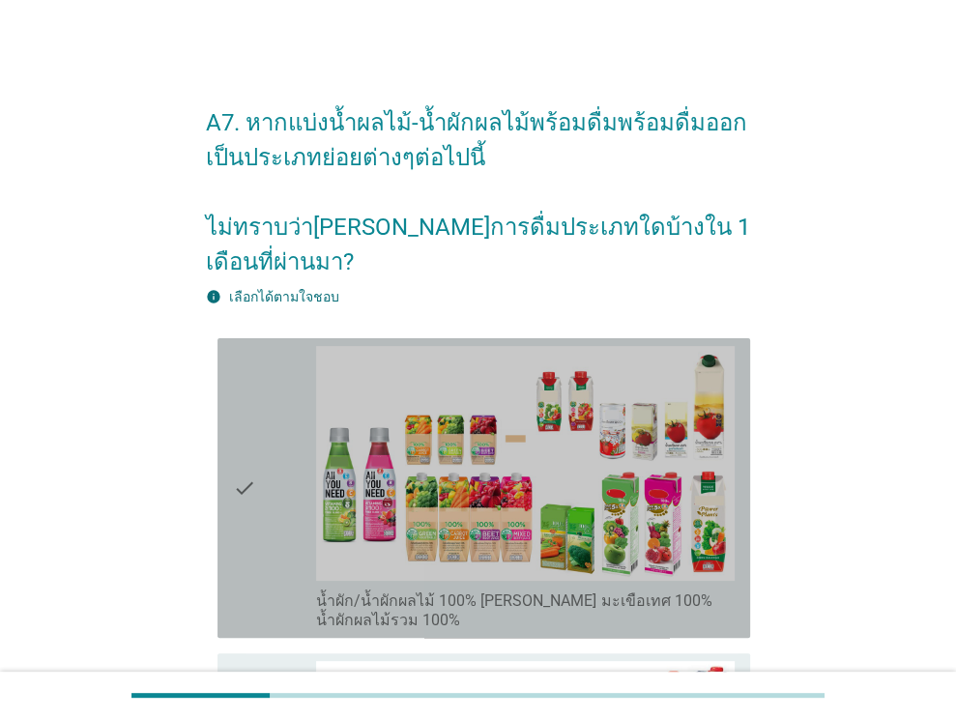
click at [582, 591] on label "น้ำผัก/น้ำผักผลไม้ 100% [PERSON_NAME] มะเขือเทศ 100% น้ำผักผลไม้รวม 100%" at bounding box center [525, 610] width 418 height 39
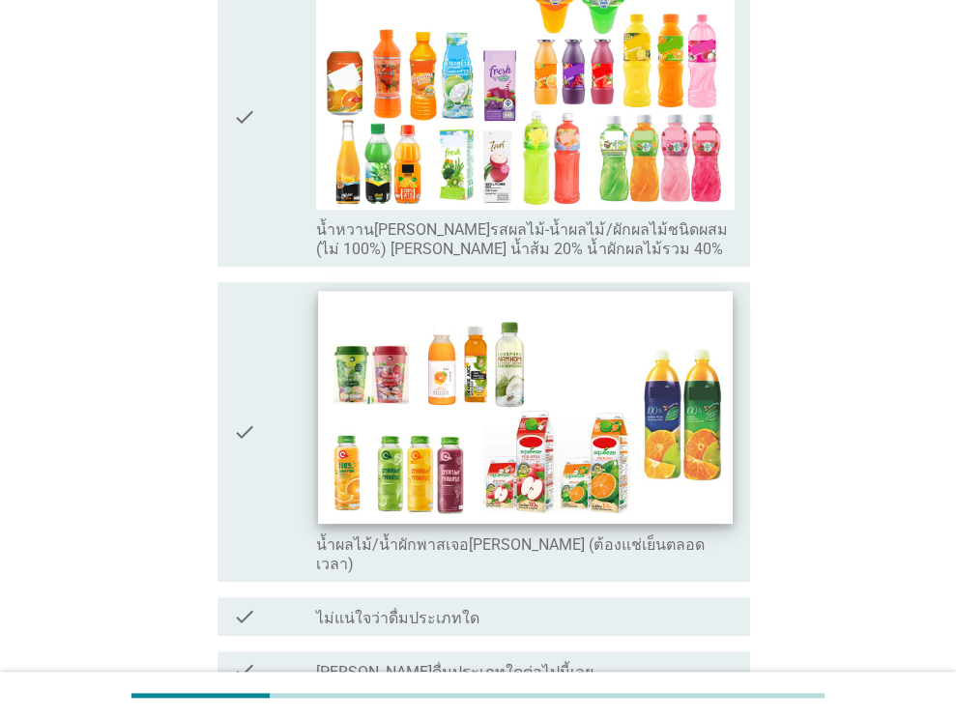
scroll to position [1063, 0]
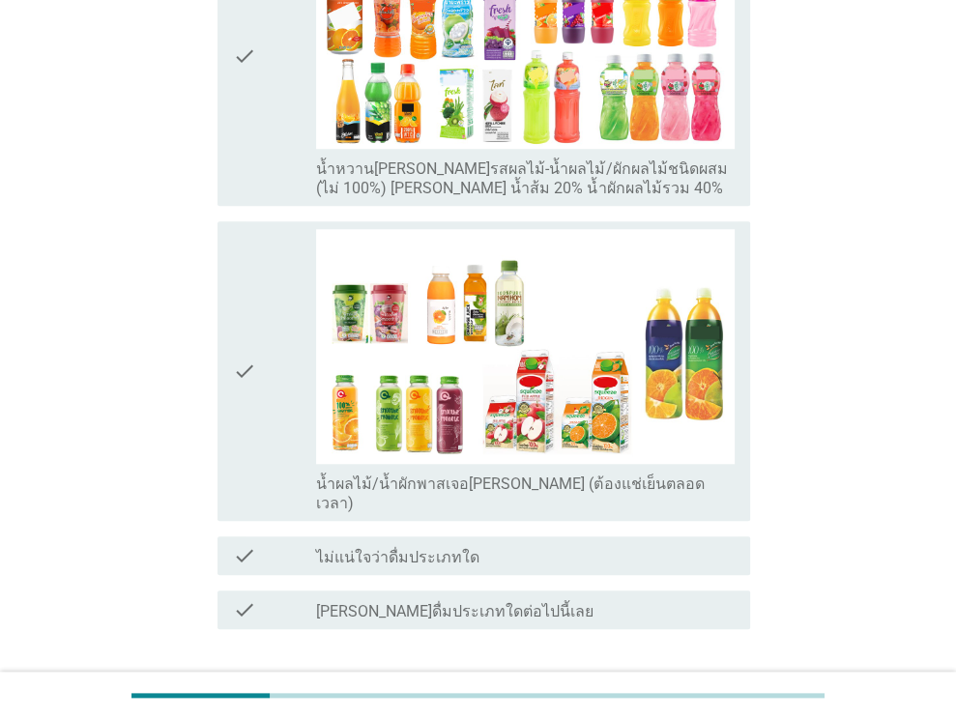
click at [595, 474] on label "น้ำผลไม้/น้ำผักพาสเจอ[PERSON_NAME] (ต้องแช่เย็นตลอดเวลา)" at bounding box center [525, 493] width 418 height 39
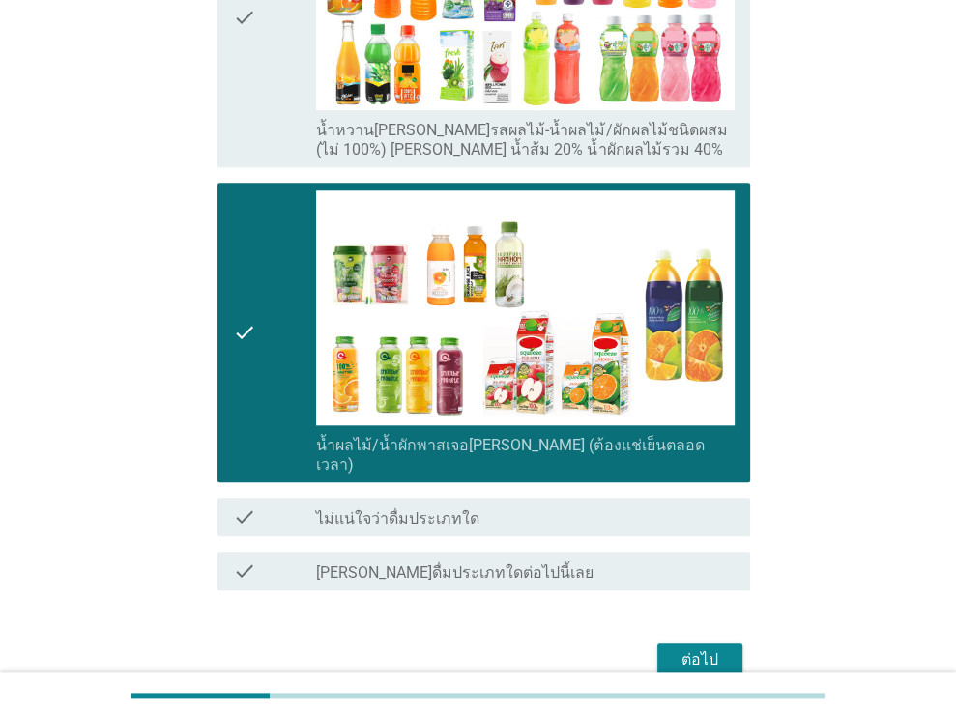
scroll to position [1123, 0]
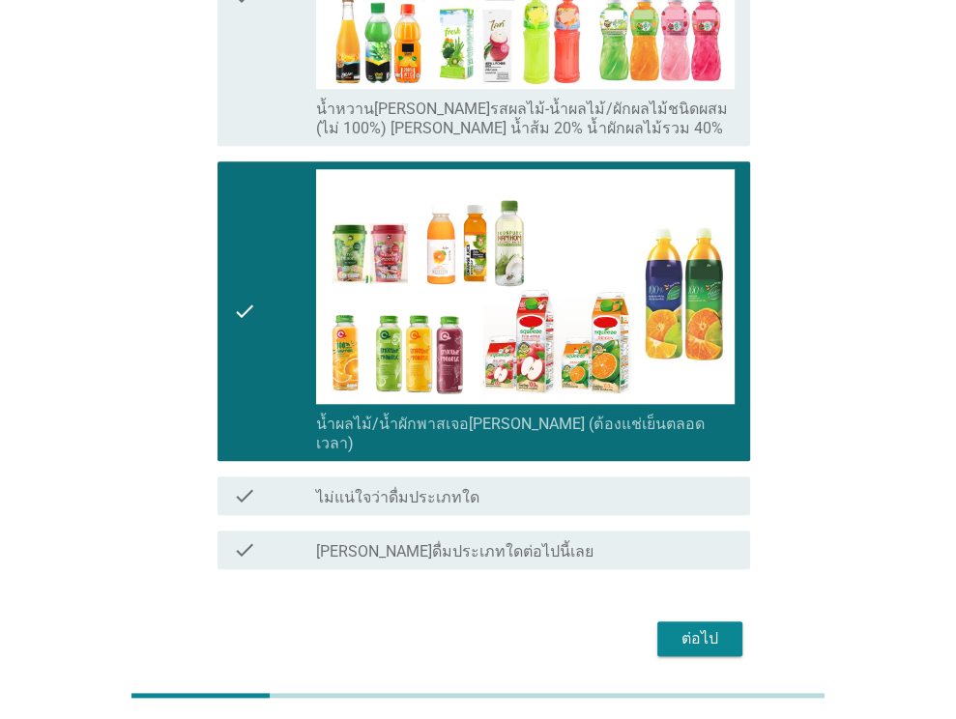
click at [692, 627] on div "ต่อไป" at bounding box center [699, 638] width 54 height 23
